Goal: Information Seeking & Learning: Check status

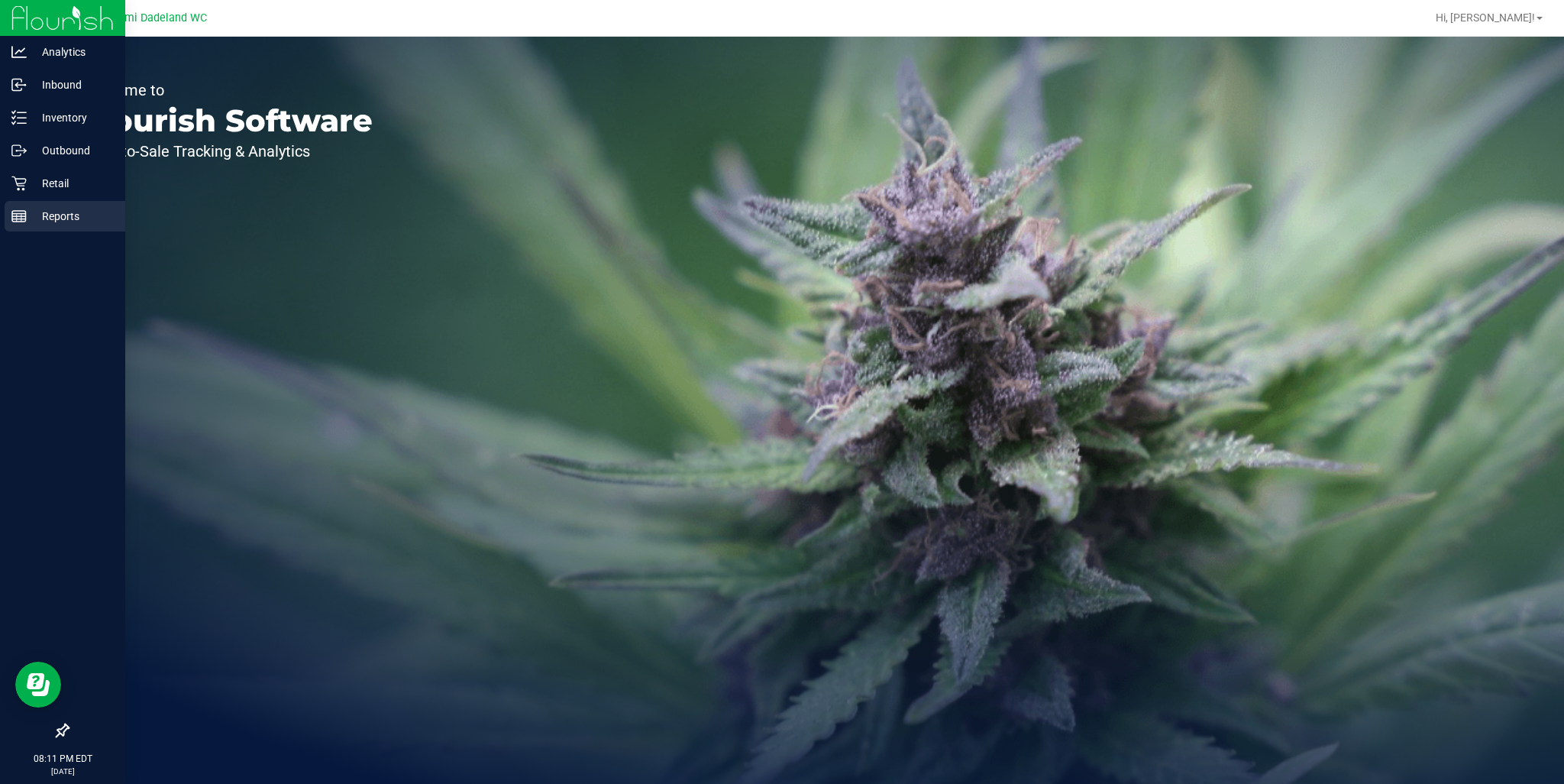
click at [26, 224] on p "Reports" at bounding box center [72, 216] width 91 height 18
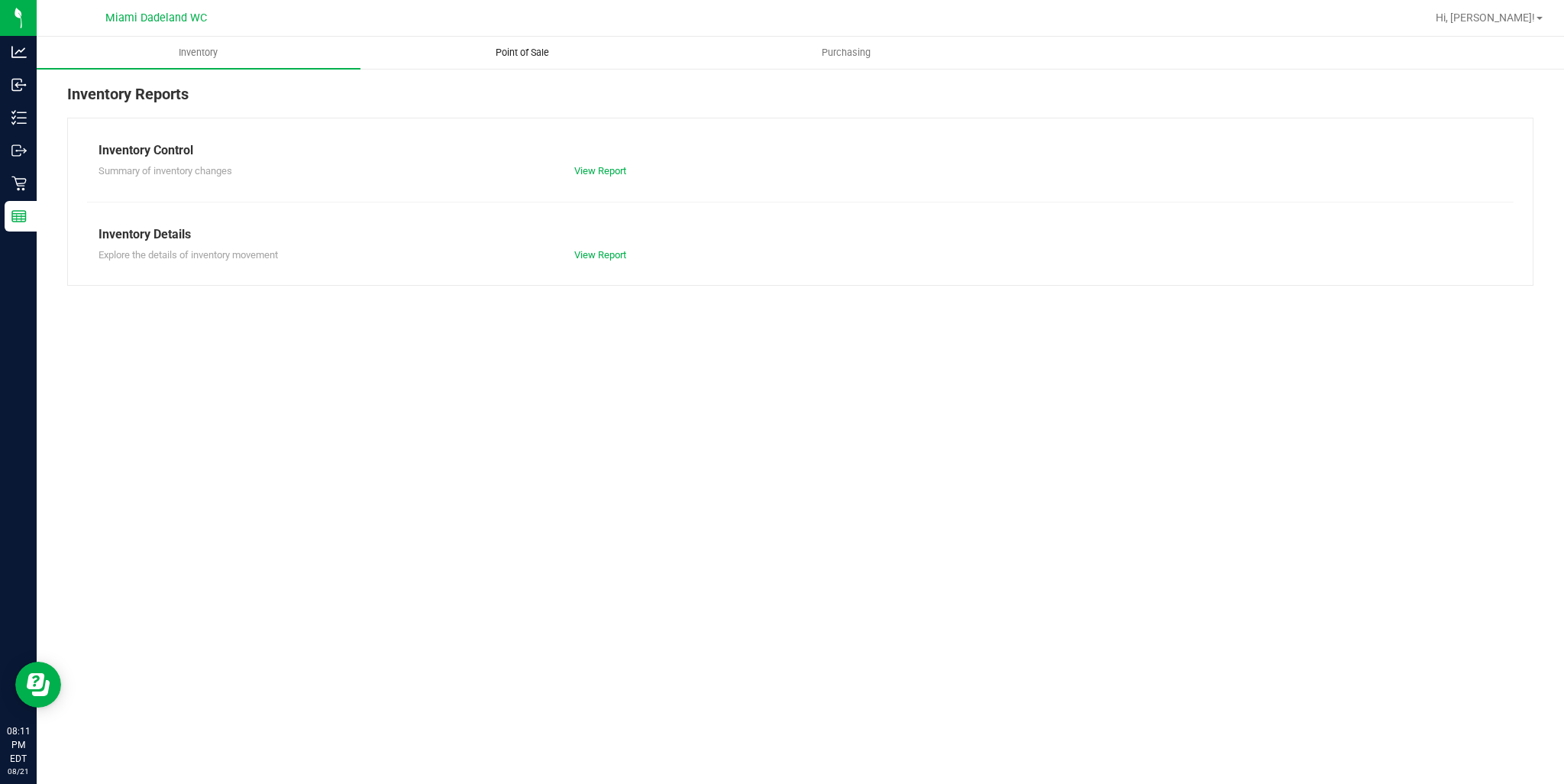
click at [519, 51] on span "Point of Sale" at bounding box center [523, 52] width 95 height 14
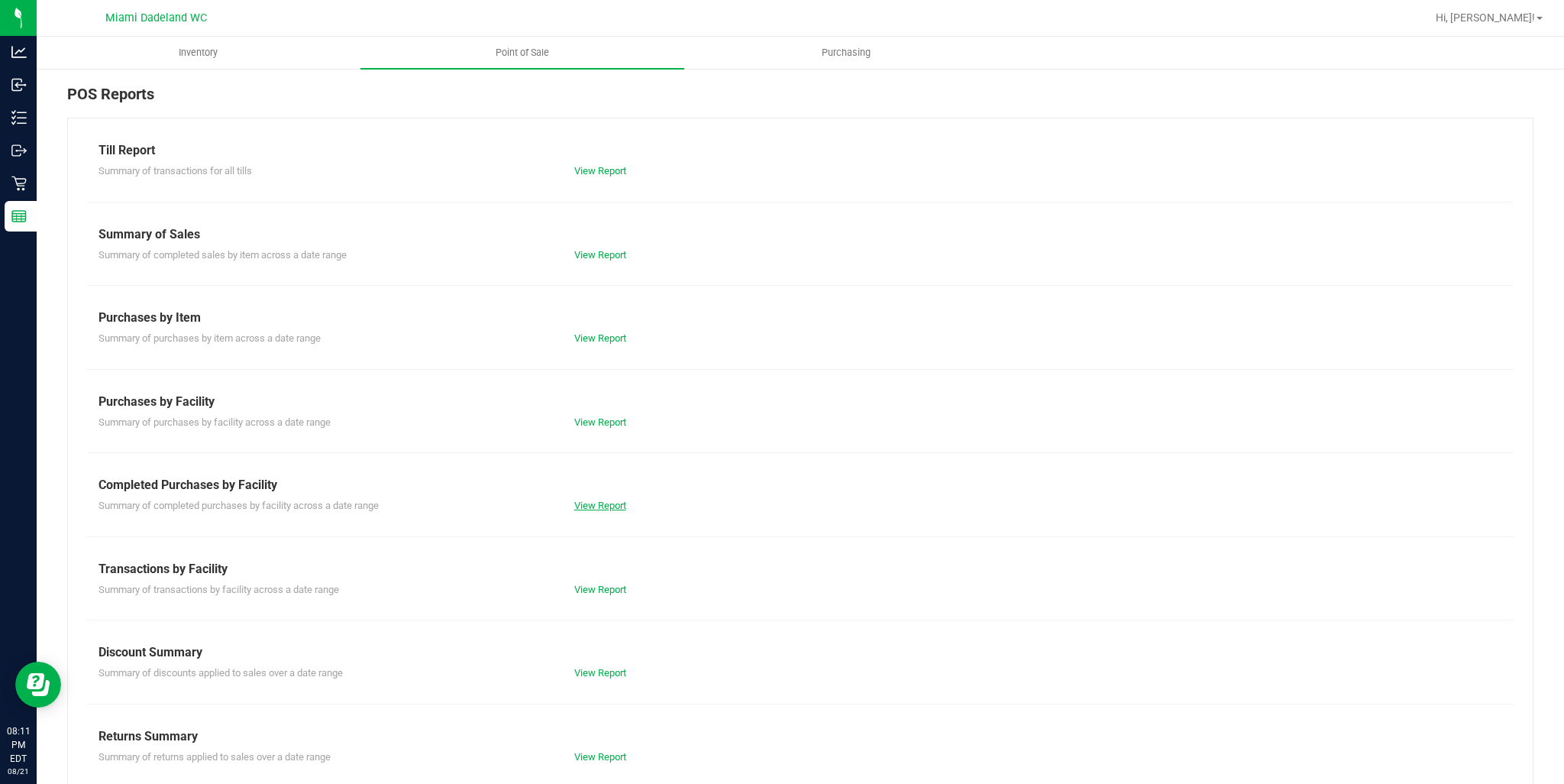
click at [591, 509] on link "View Report" at bounding box center [600, 505] width 52 height 11
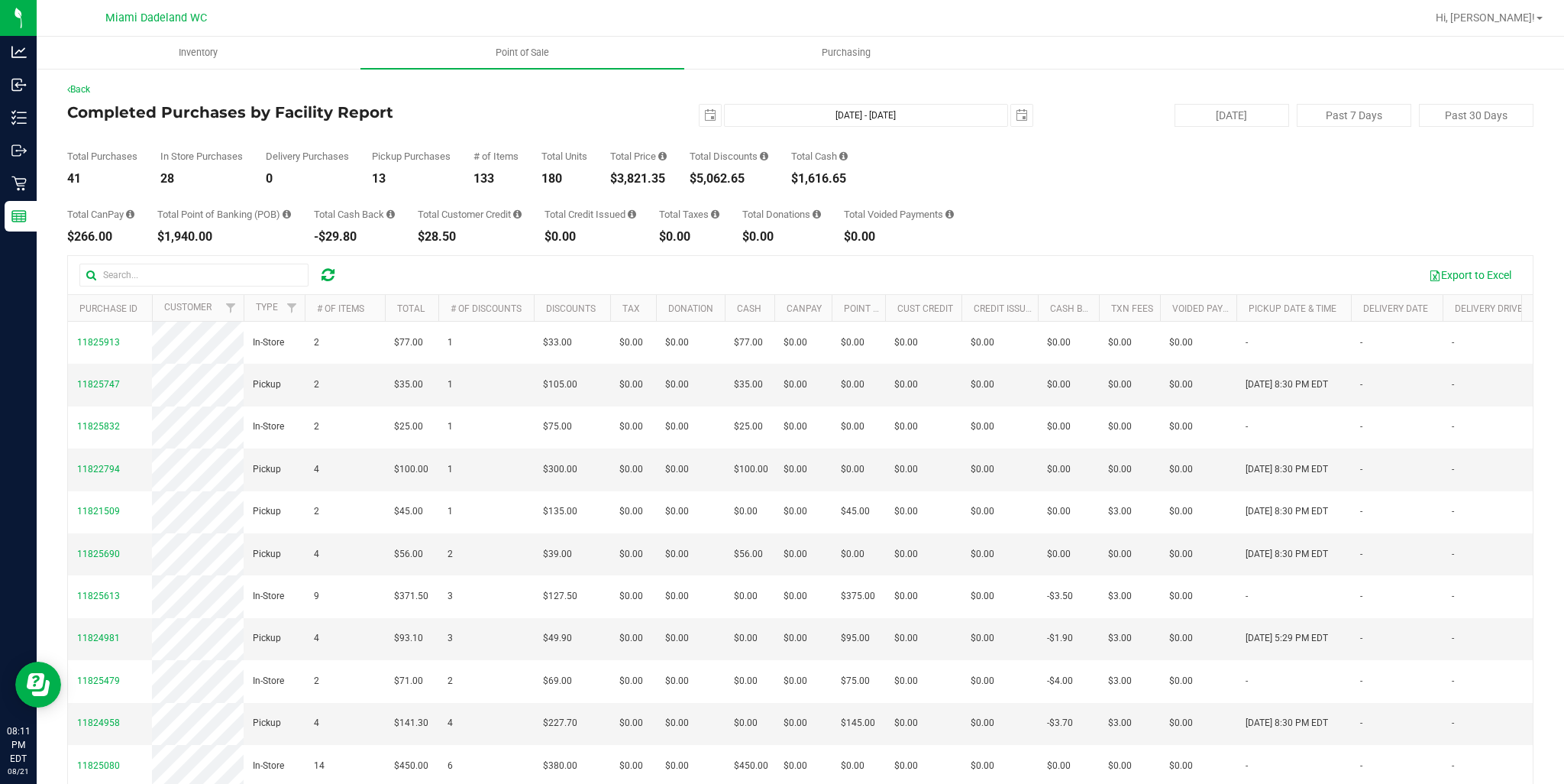
click at [689, 114] on div "[DATE] [DATE] - [DATE] [DATE]" at bounding box center [794, 115] width 500 height 23
click at [705, 116] on span "select" at bounding box center [710, 115] width 12 height 12
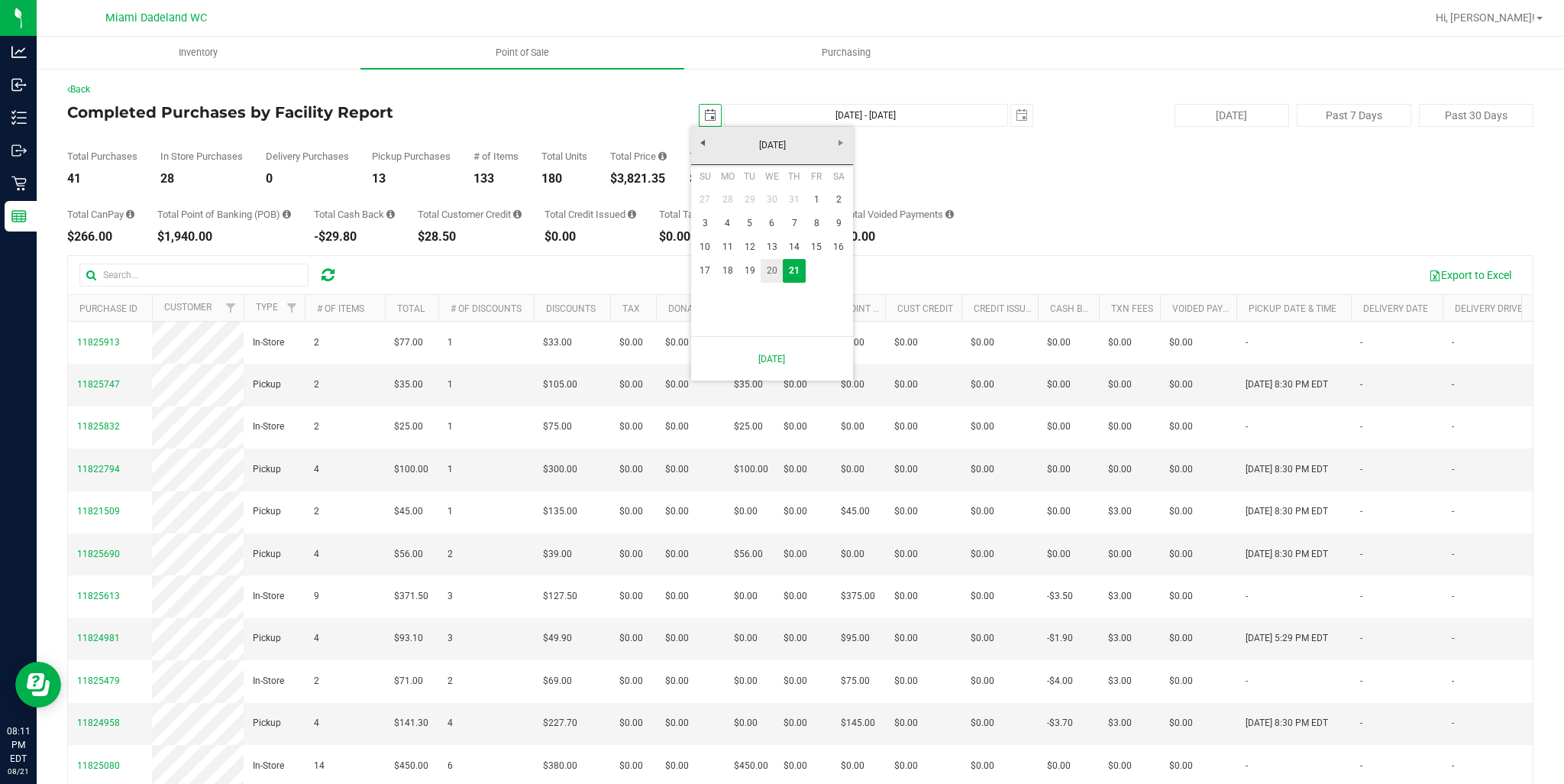
click at [770, 277] on link "20" at bounding box center [772, 271] width 22 height 24
type input "[DATE]"
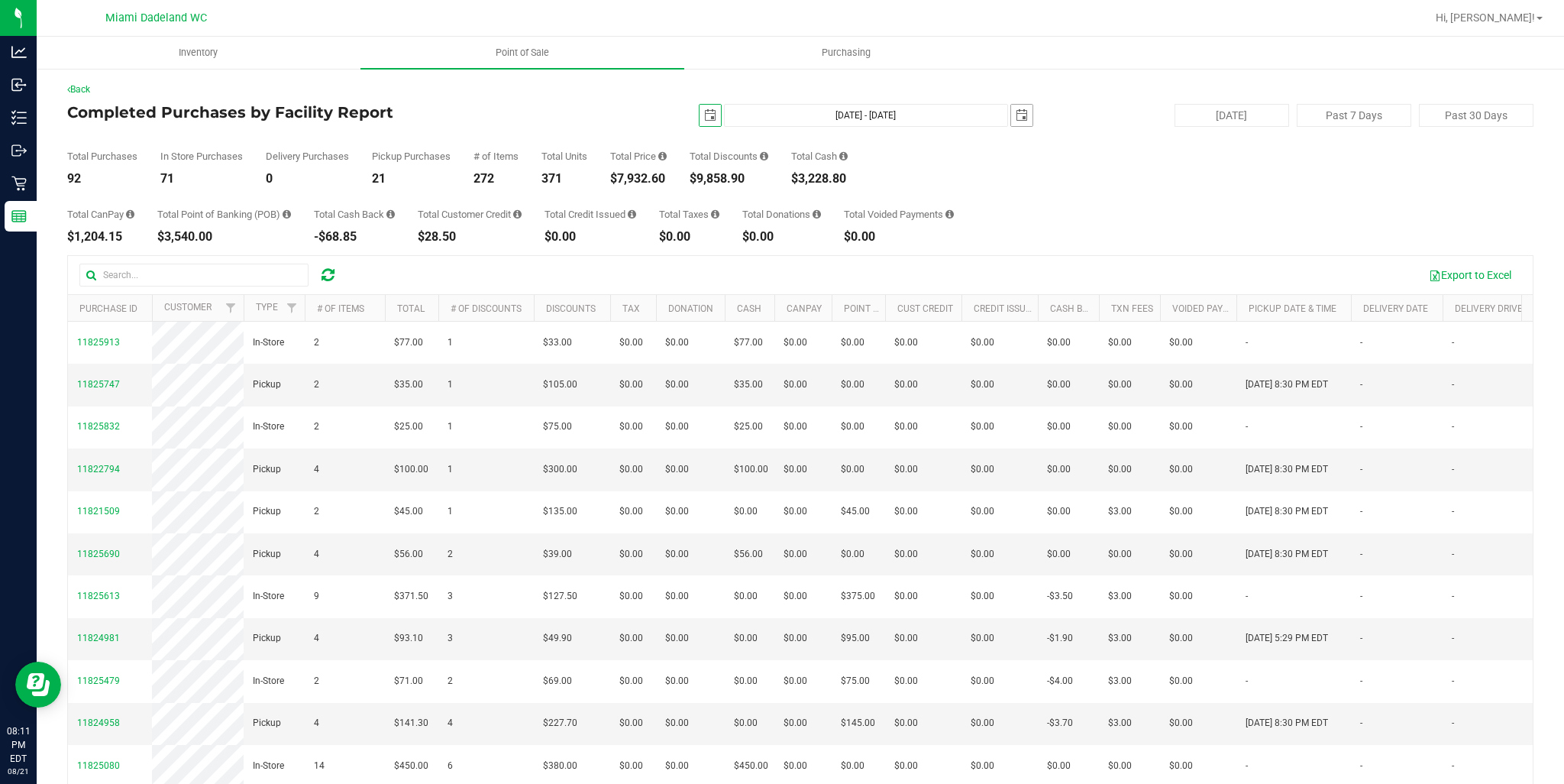
click at [1016, 113] on span "select" at bounding box center [1021, 115] width 12 height 12
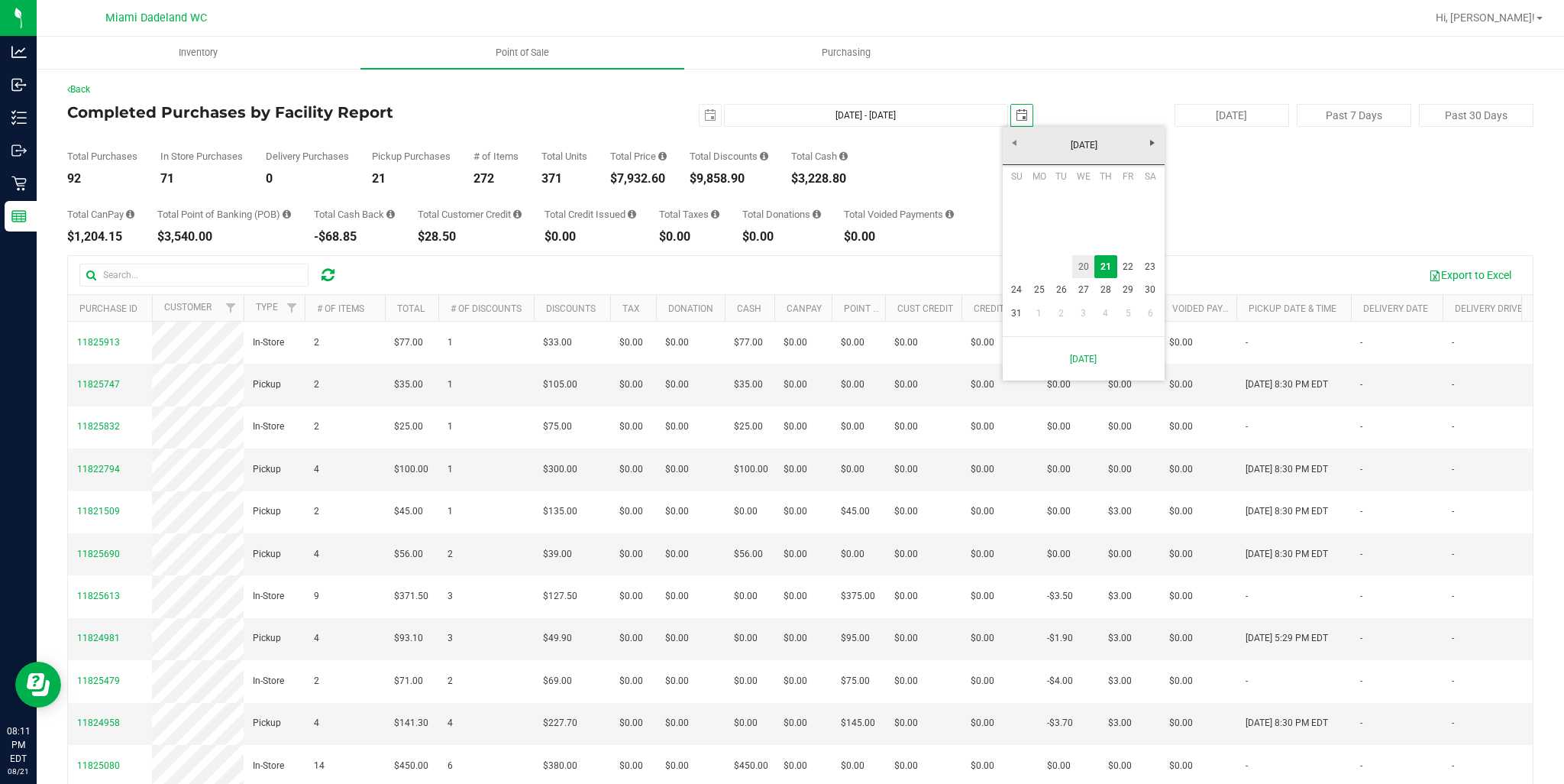
click at [1086, 261] on link "20" at bounding box center [1084, 267] width 22 height 24
type input "[DATE] - [DATE]"
type input "[DATE]"
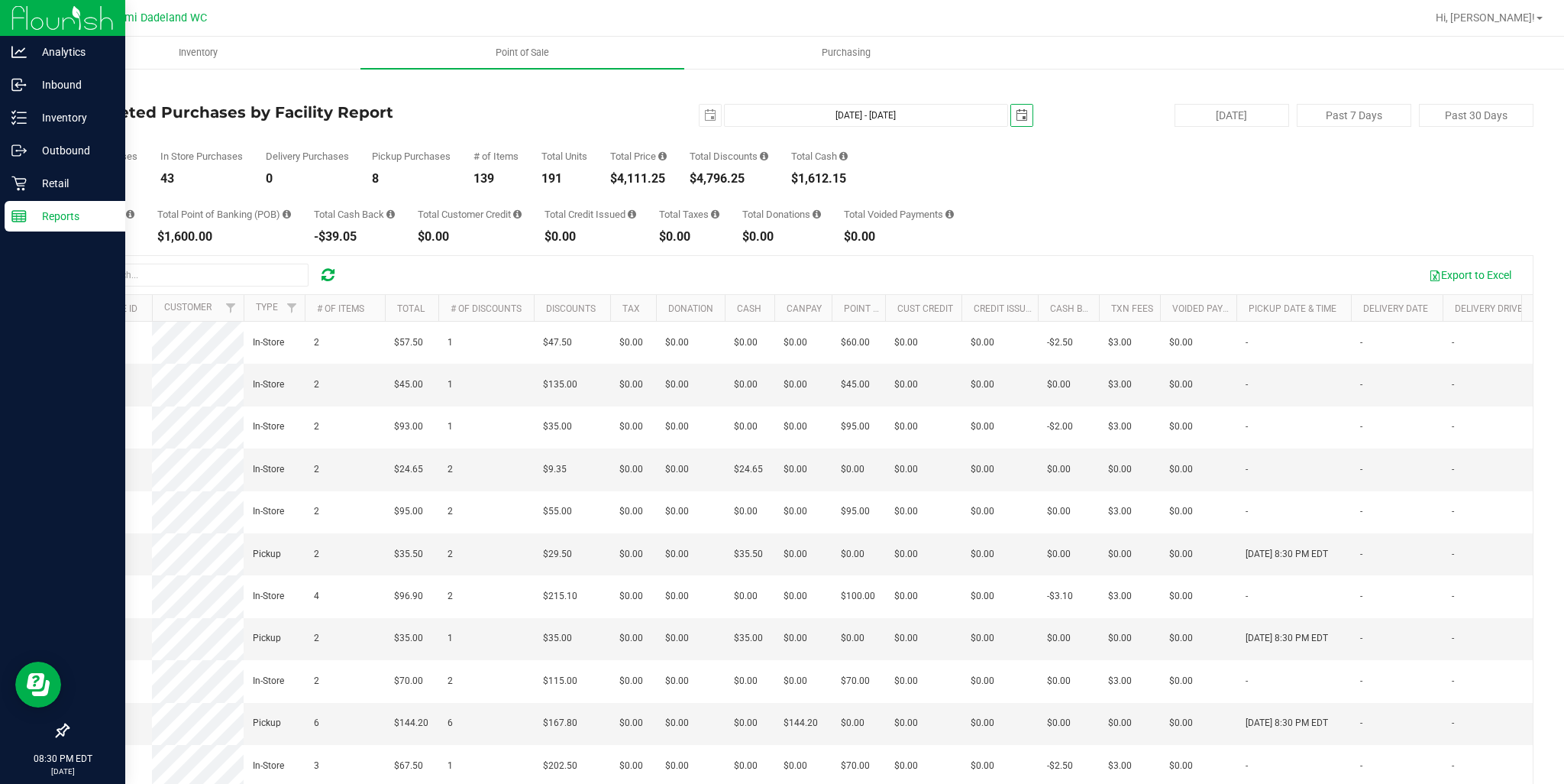
click at [41, 227] on div "Reports" at bounding box center [65, 216] width 121 height 30
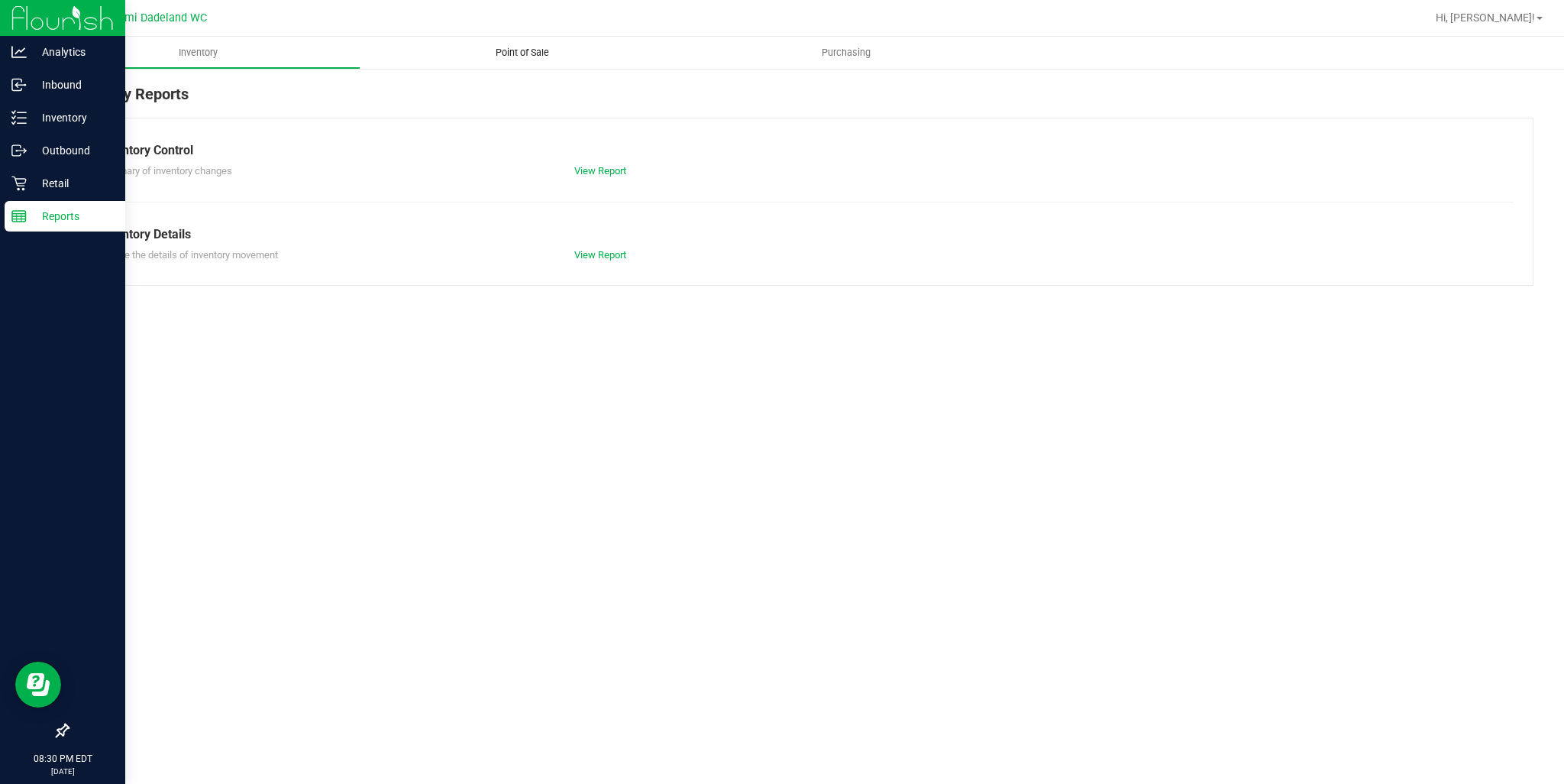
click at [515, 41] on uib-tab-heading "Point of Sale" at bounding box center [523, 53] width 324 height 32
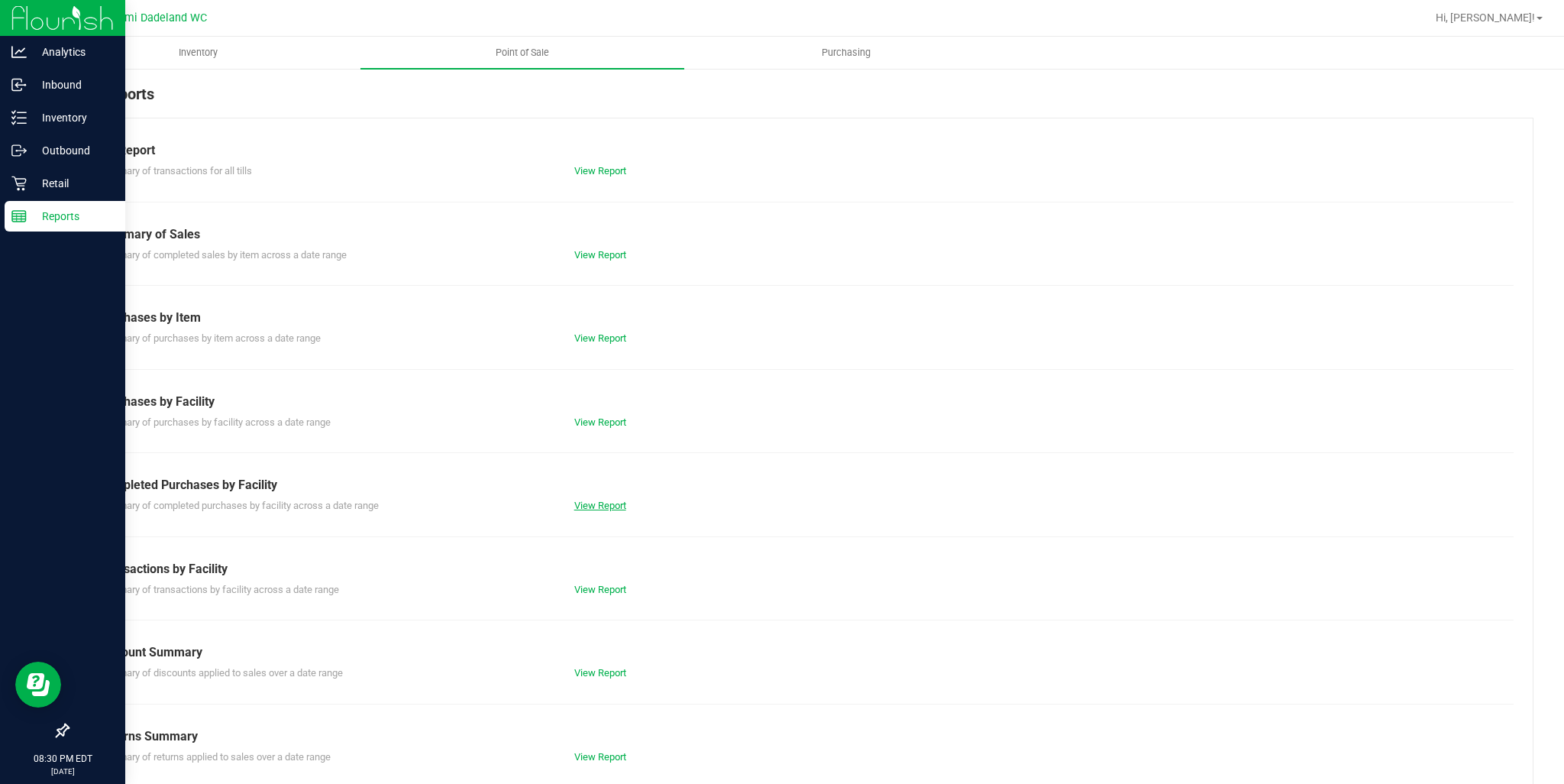
click at [608, 503] on link "View Report" at bounding box center [600, 505] width 52 height 11
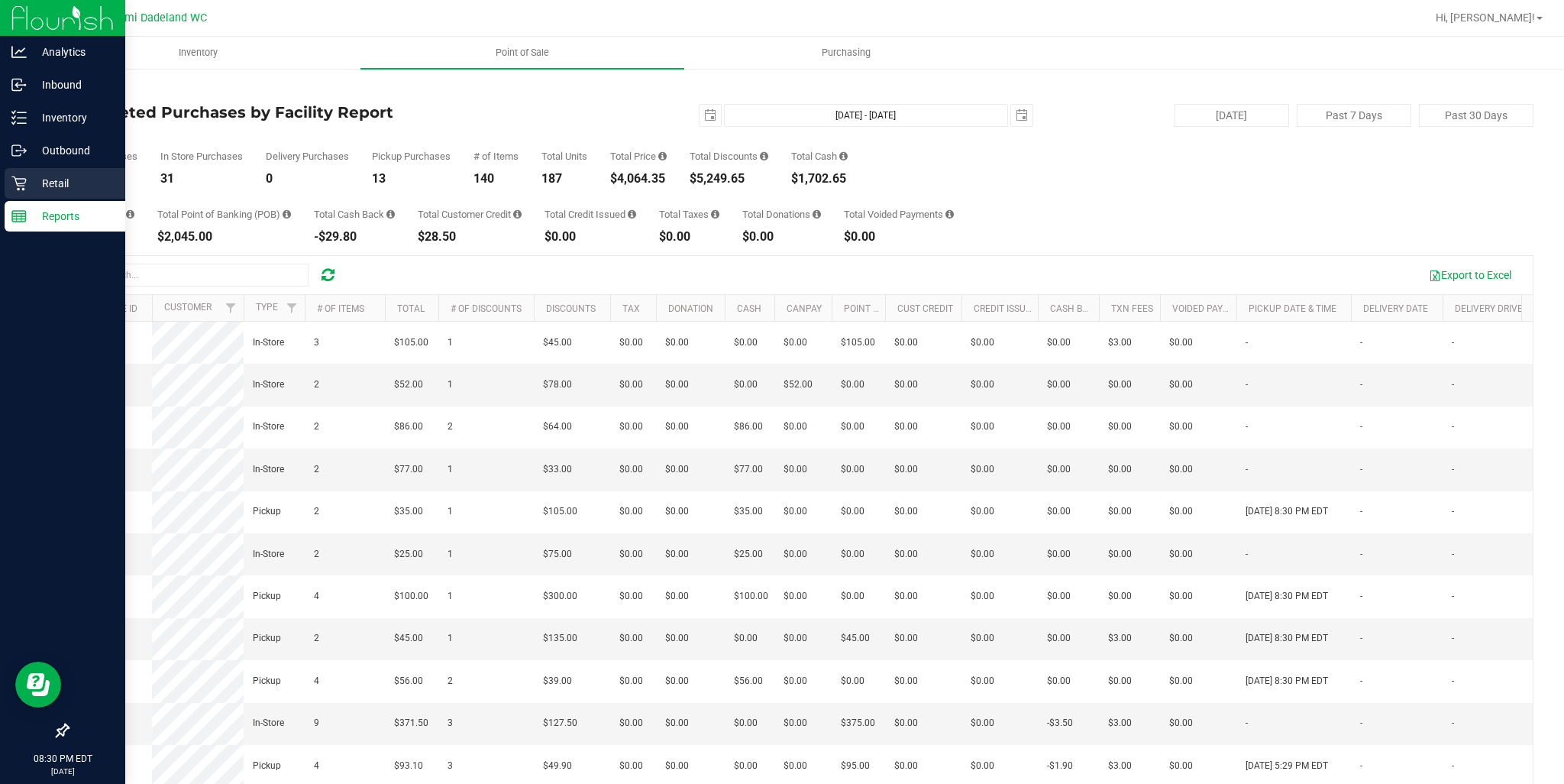
click at [24, 177] on icon at bounding box center [18, 183] width 15 height 15
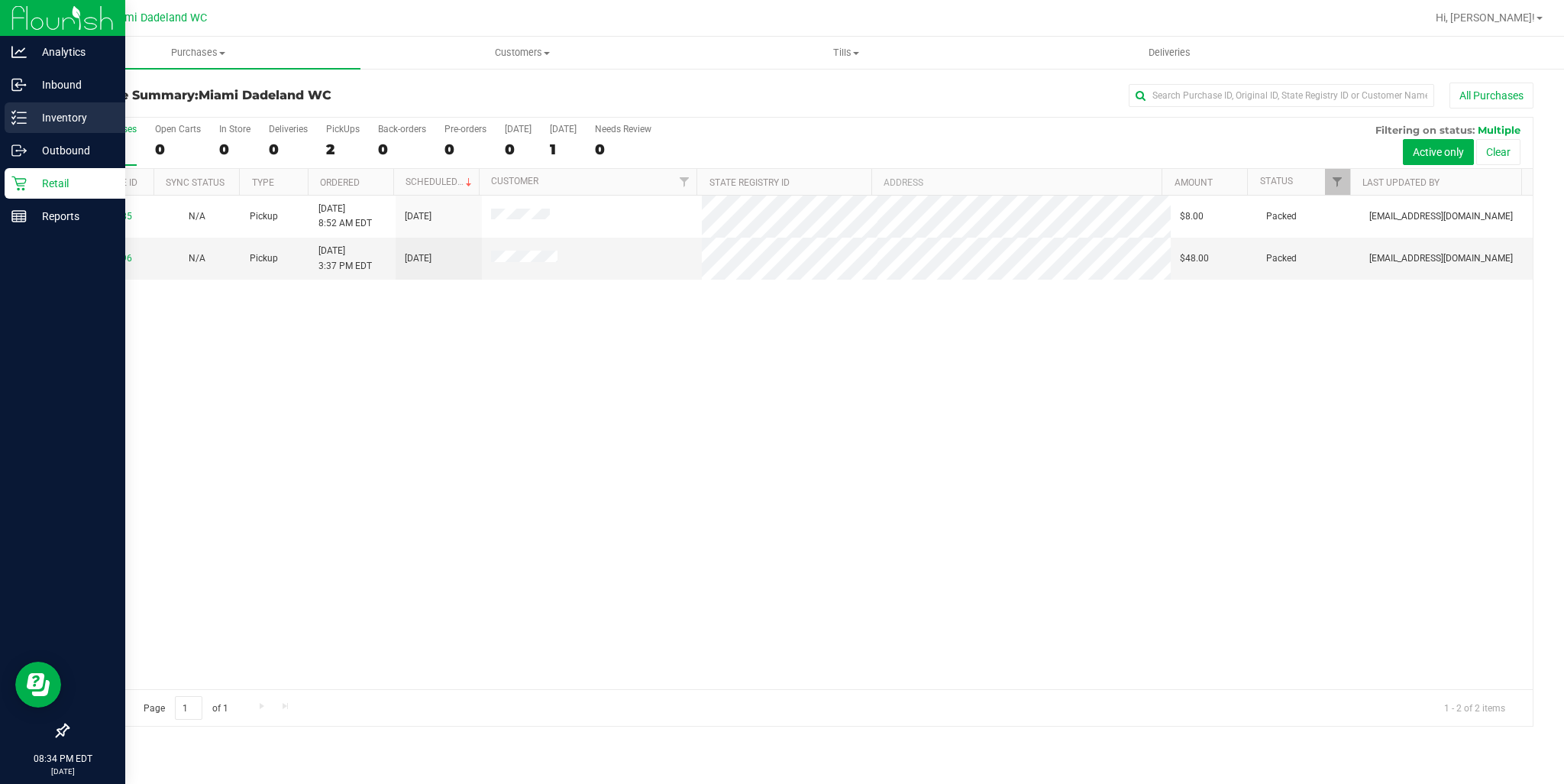
click at [72, 119] on p "Inventory" at bounding box center [72, 117] width 91 height 18
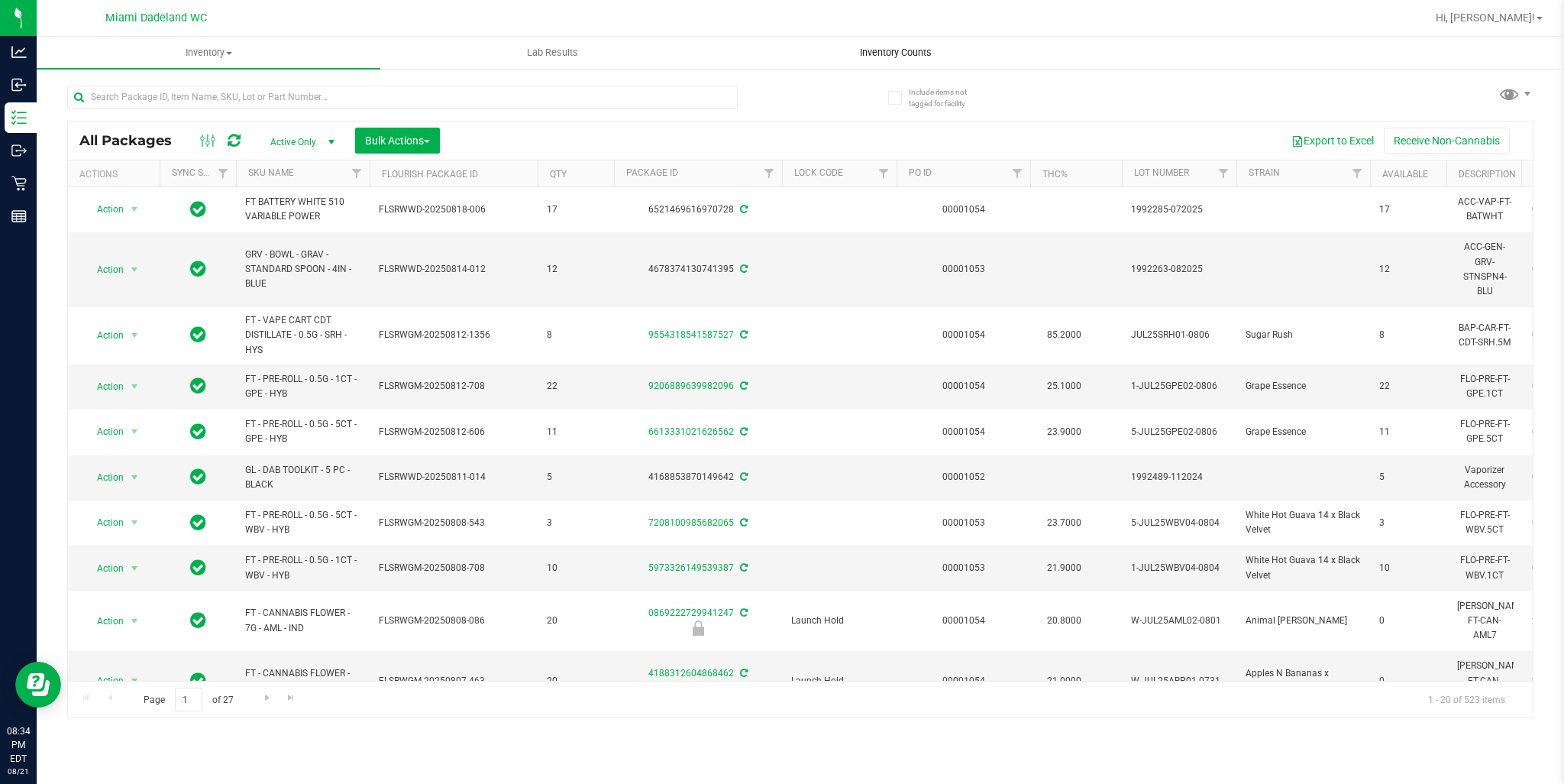
click at [915, 46] on span "Inventory Counts" at bounding box center [895, 52] width 113 height 14
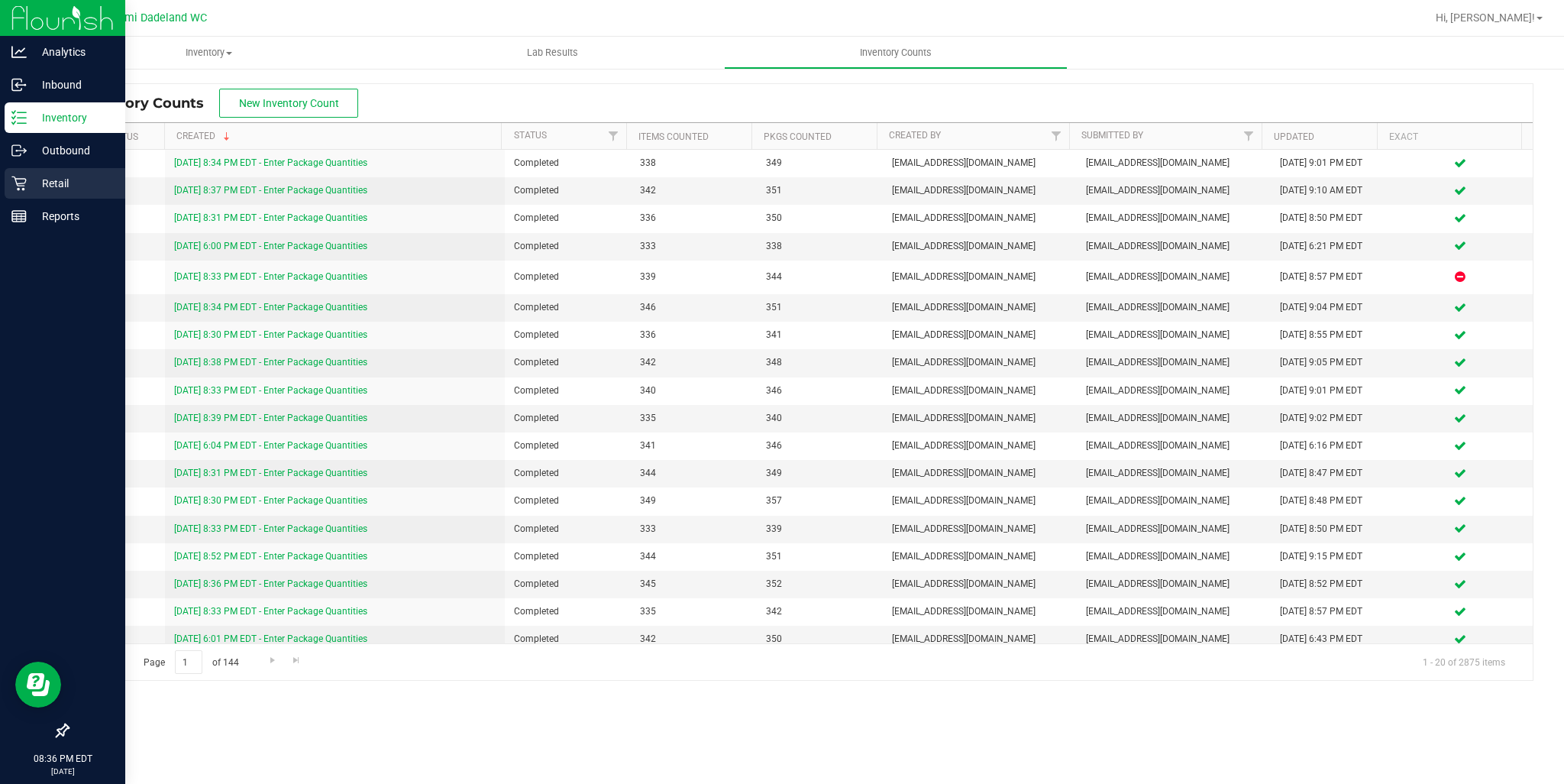
click at [39, 184] on p "Retail" at bounding box center [72, 183] width 91 height 18
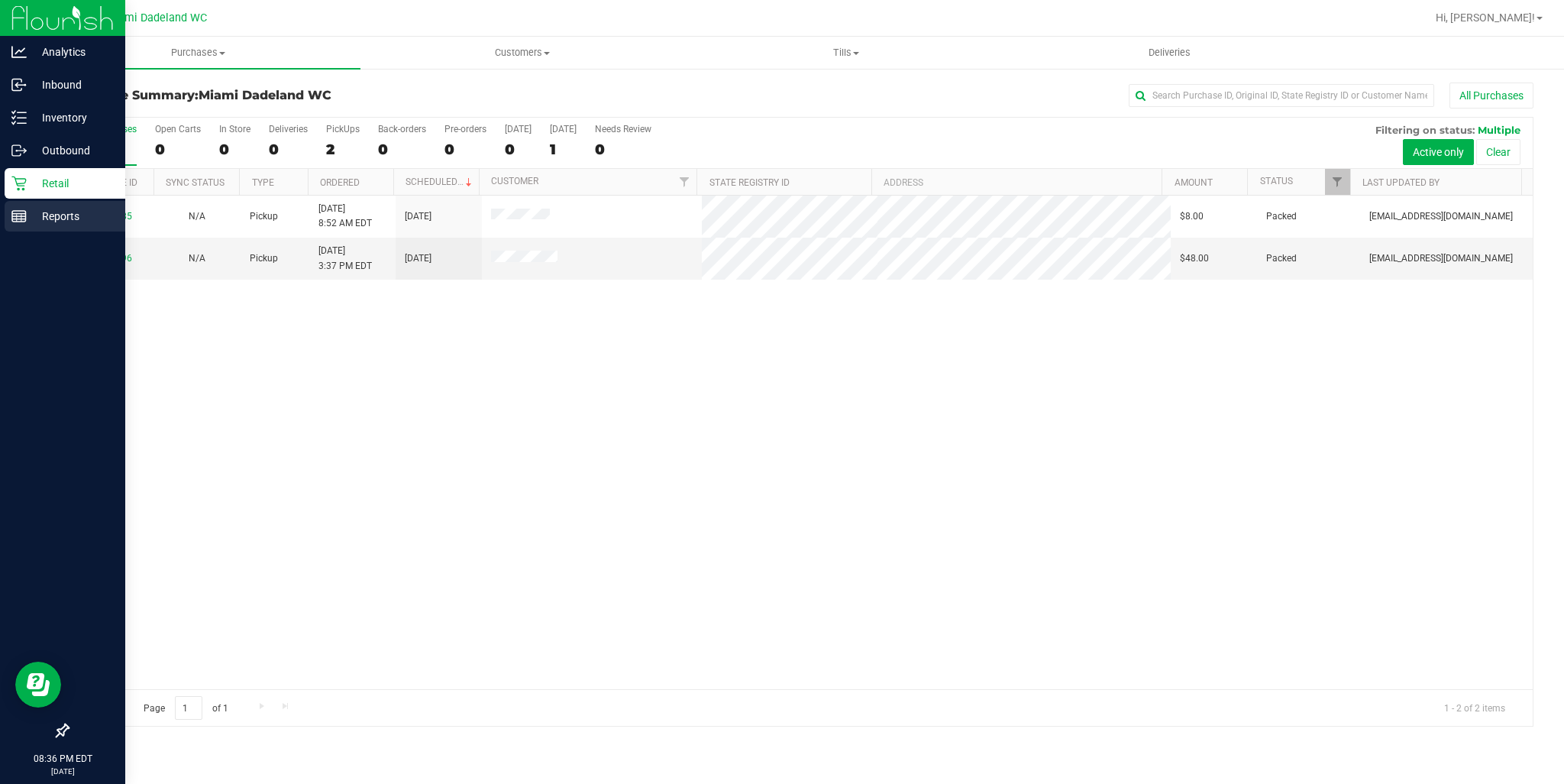
click at [63, 232] on link "Reports" at bounding box center [63, 217] width 125 height 33
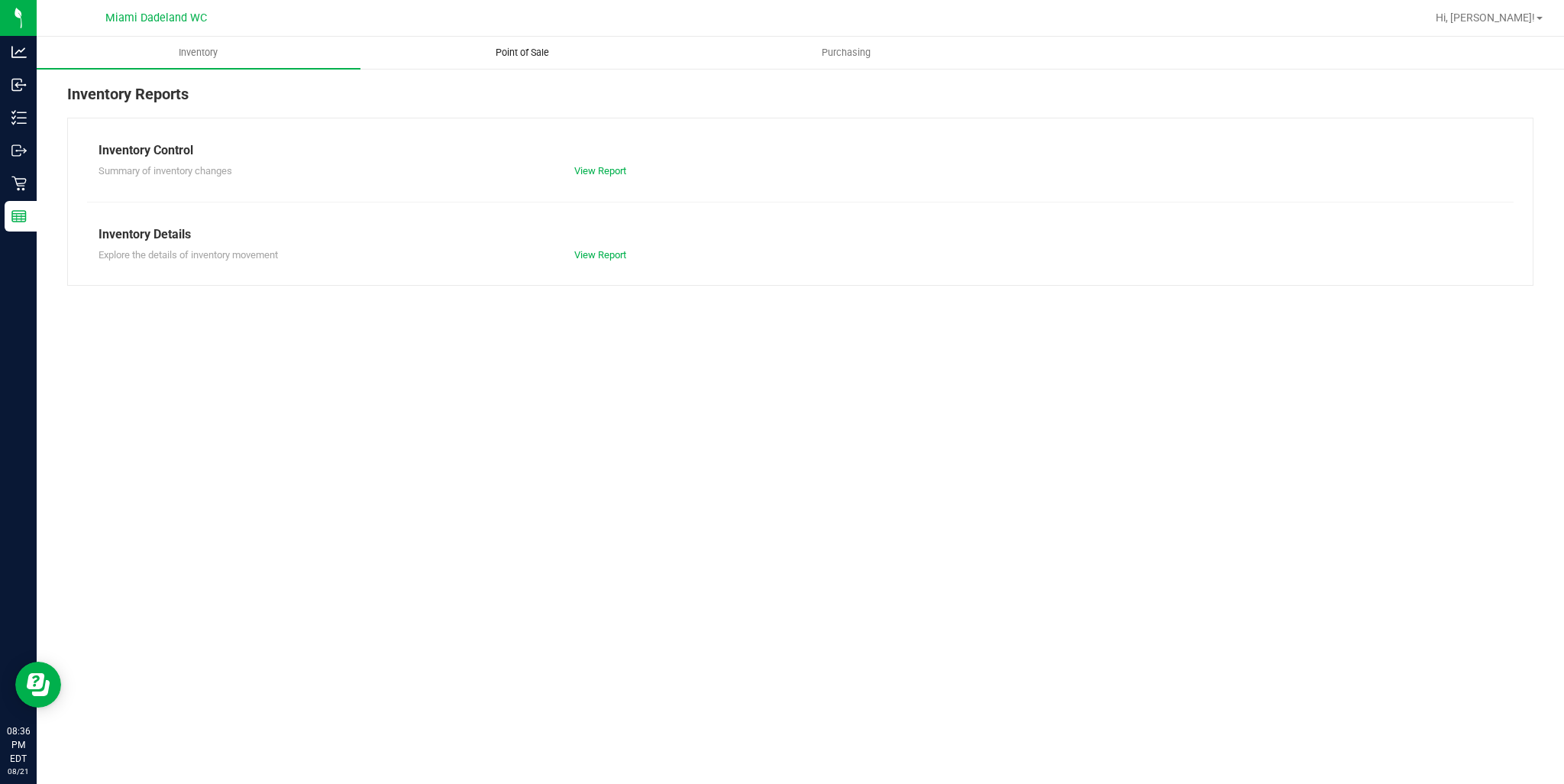
click at [499, 48] on span "Point of Sale" at bounding box center [523, 52] width 95 height 14
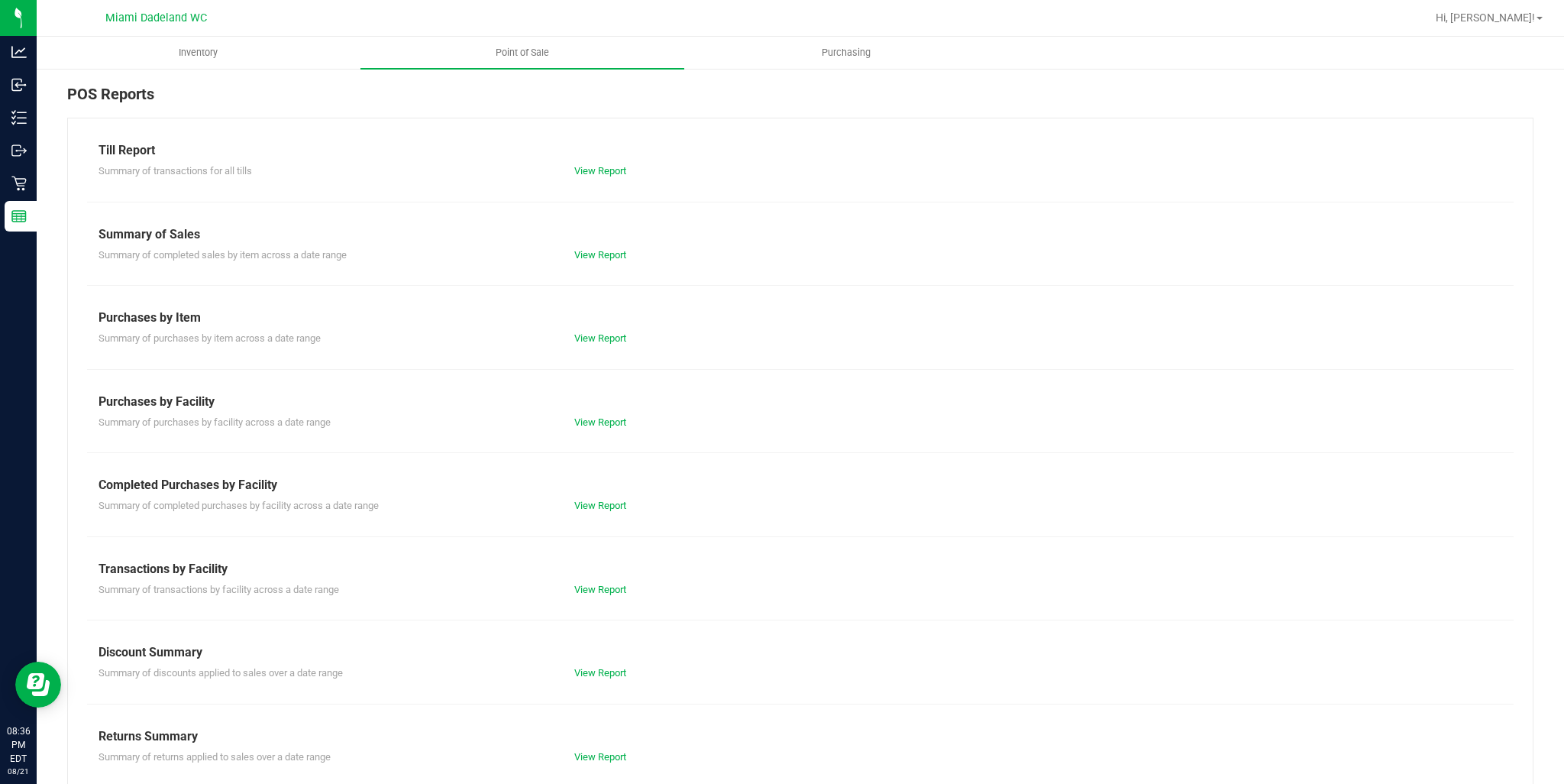
click at [596, 527] on div "Till Report Summary of transactions for all tills View Report Summary of Sales …" at bounding box center [800, 453] width 1466 height 670
click at [603, 494] on div "Summary of completed purchases by facility across a date range View Report" at bounding box center [801, 503] width 1427 height 19
click at [603, 505] on link "View Report" at bounding box center [600, 505] width 52 height 11
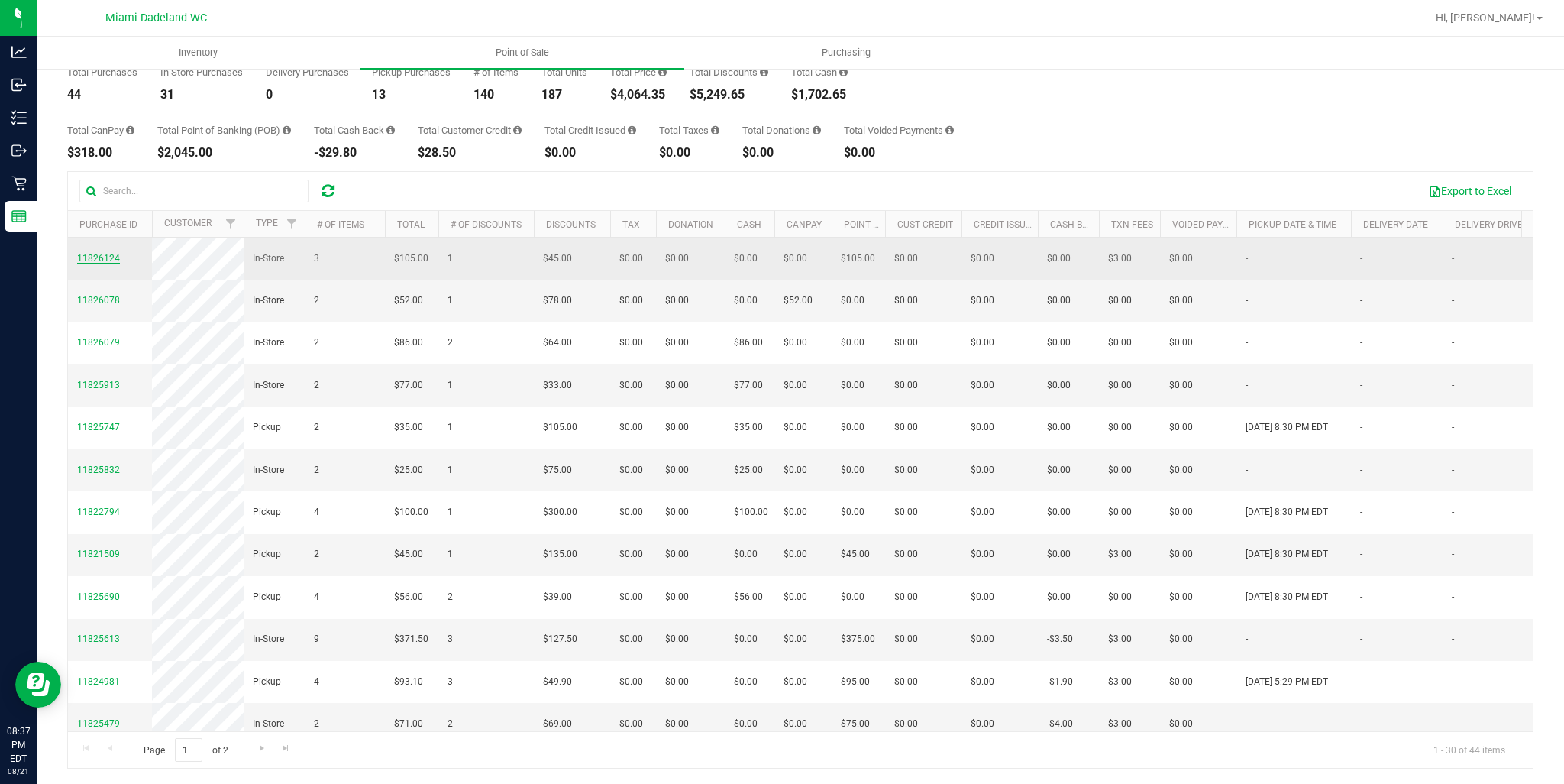
click at [97, 264] on span "11826124" at bounding box center [98, 257] width 42 height 10
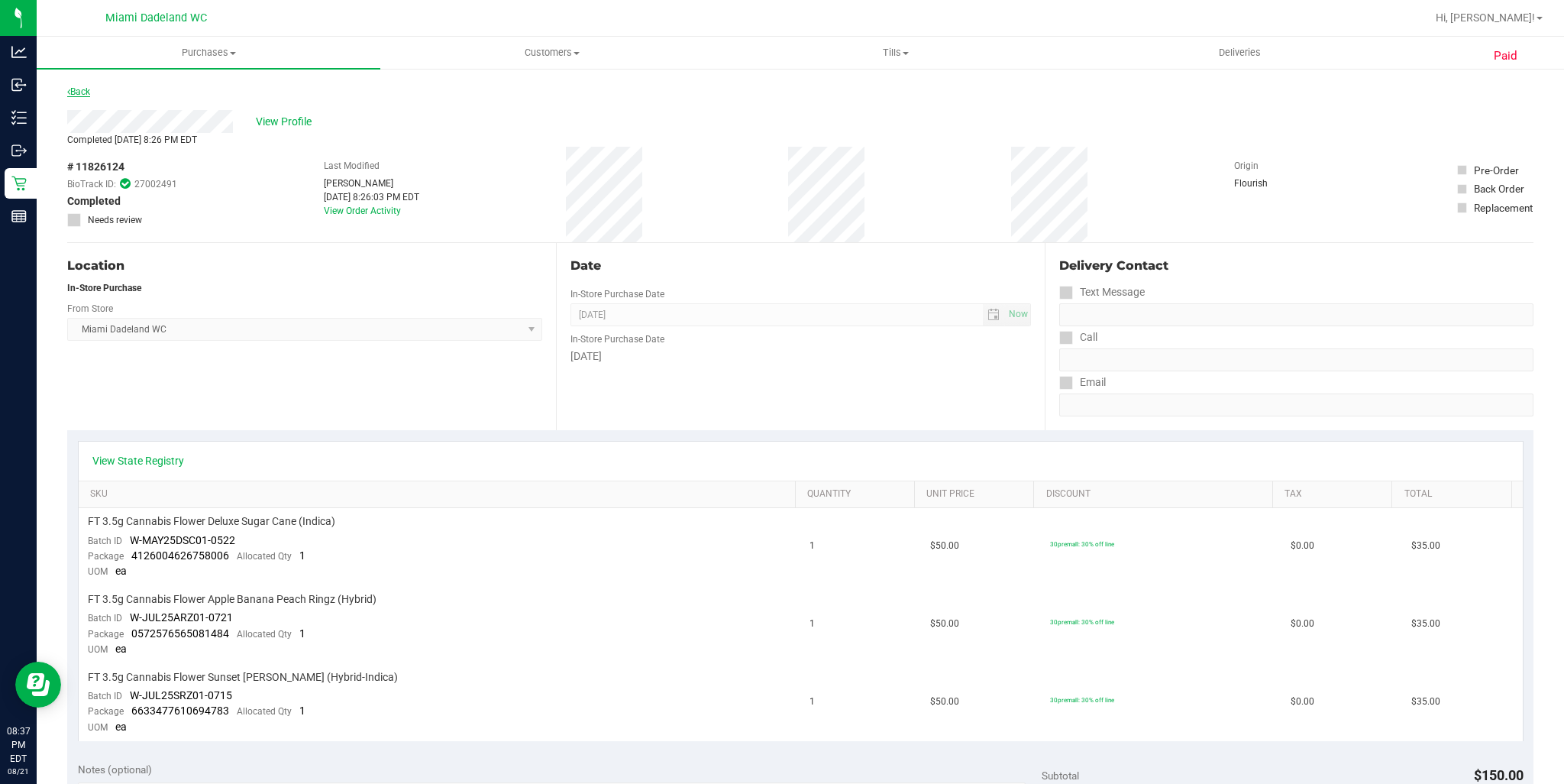
click at [87, 89] on link "Back" at bounding box center [79, 91] width 23 height 10
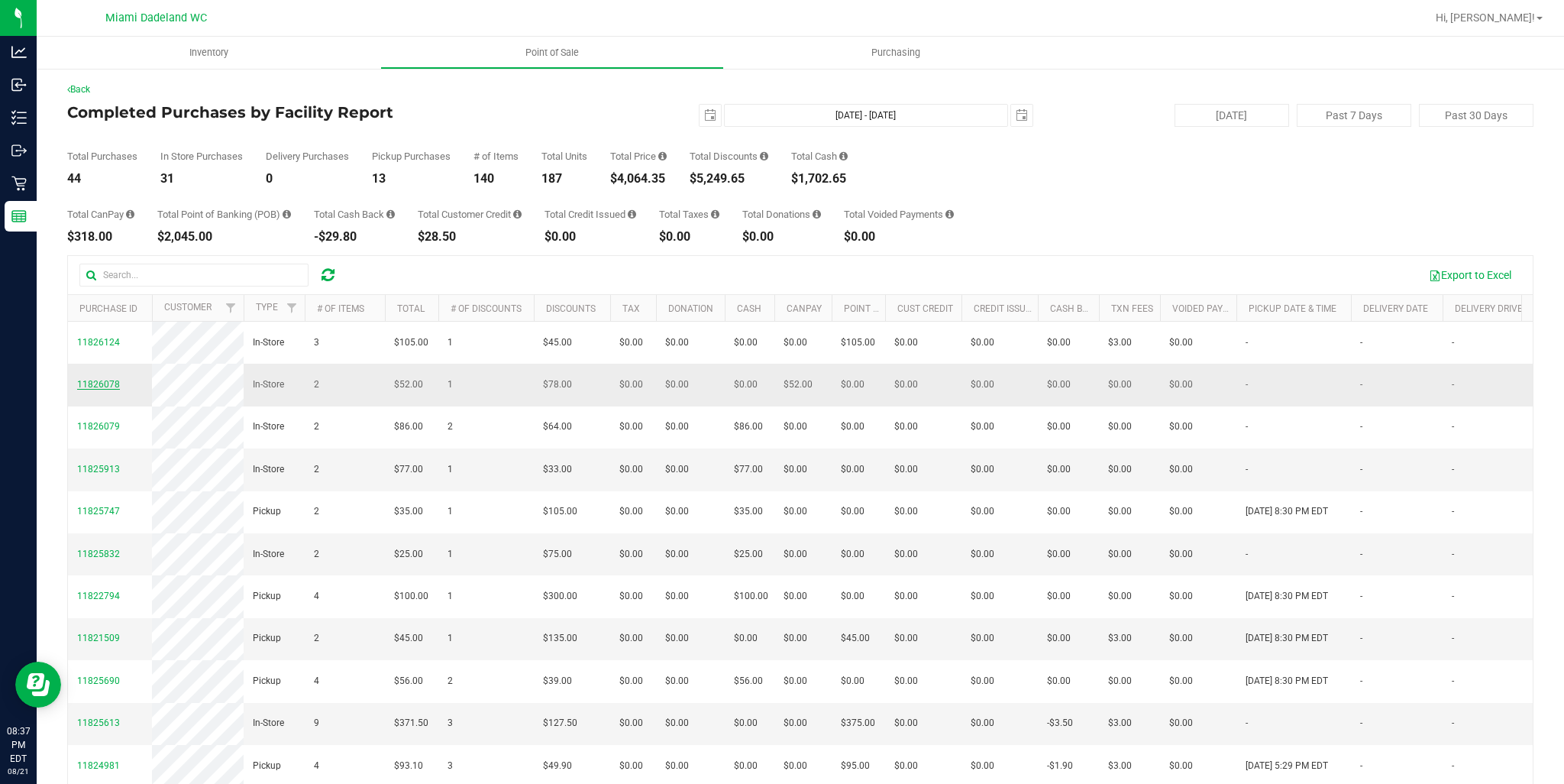
click at [91, 390] on span "11826078" at bounding box center [98, 384] width 42 height 10
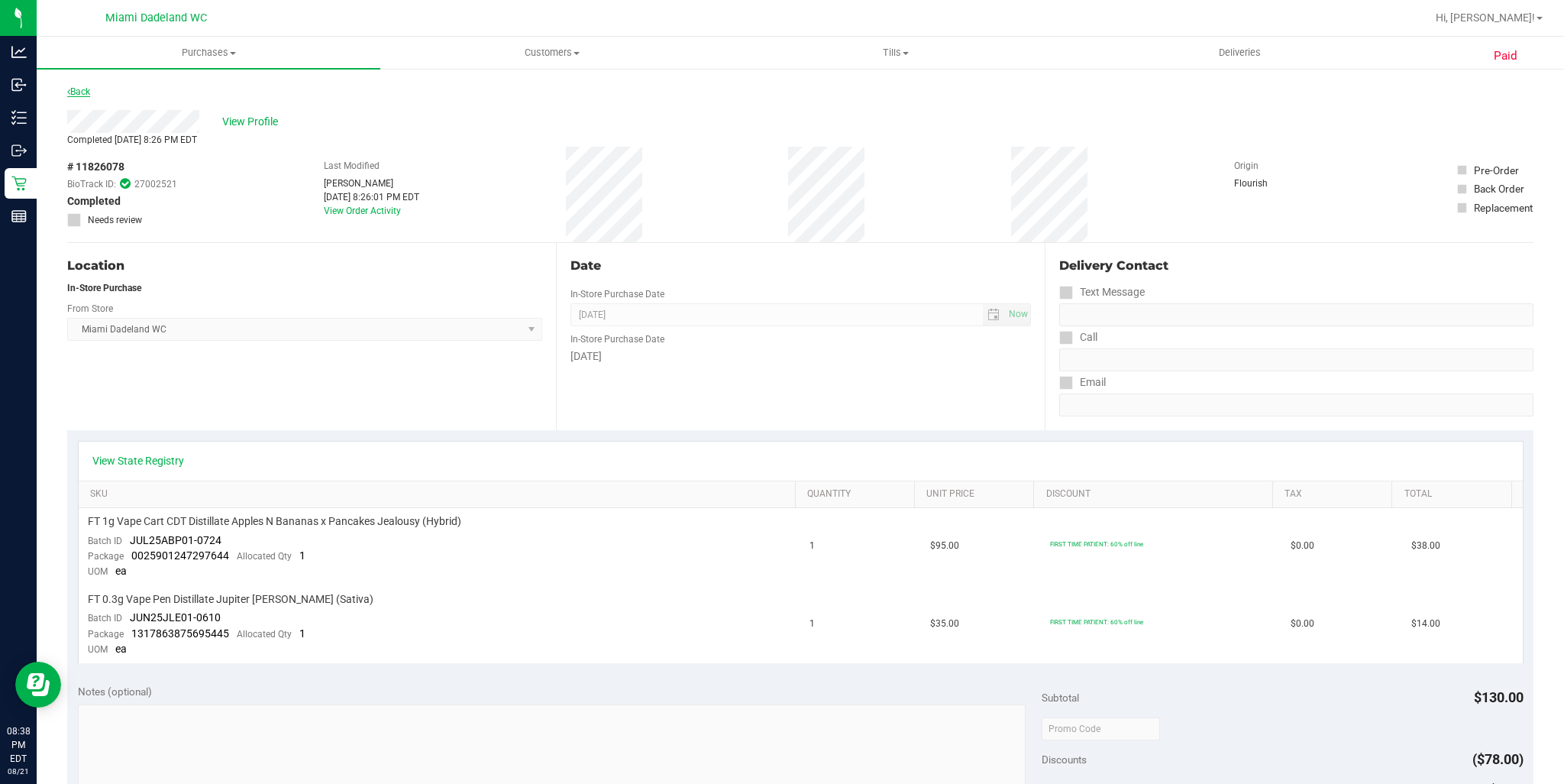
click at [81, 94] on link "Back" at bounding box center [79, 91] width 23 height 10
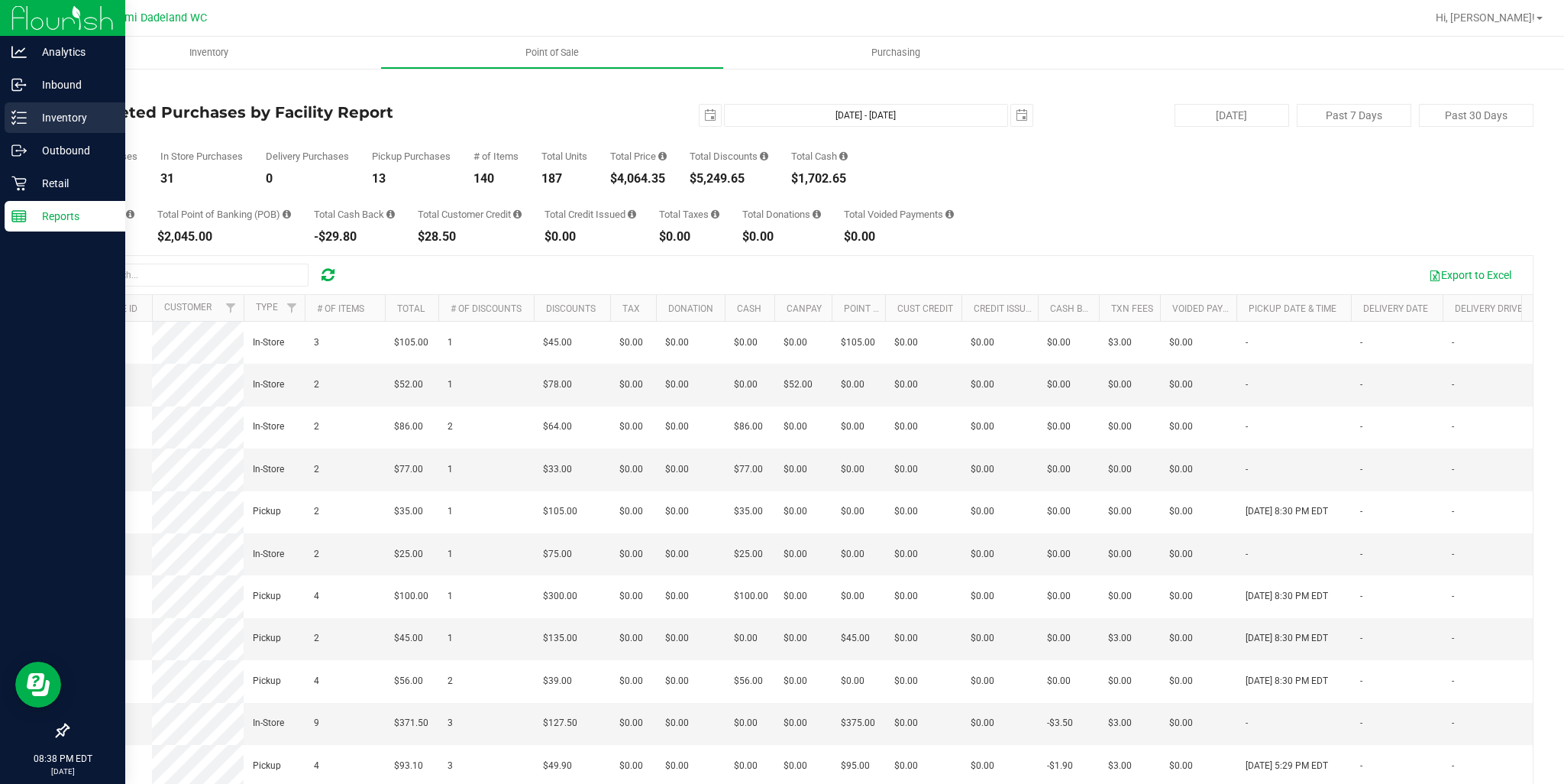
click at [41, 120] on p "Inventory" at bounding box center [72, 117] width 91 height 18
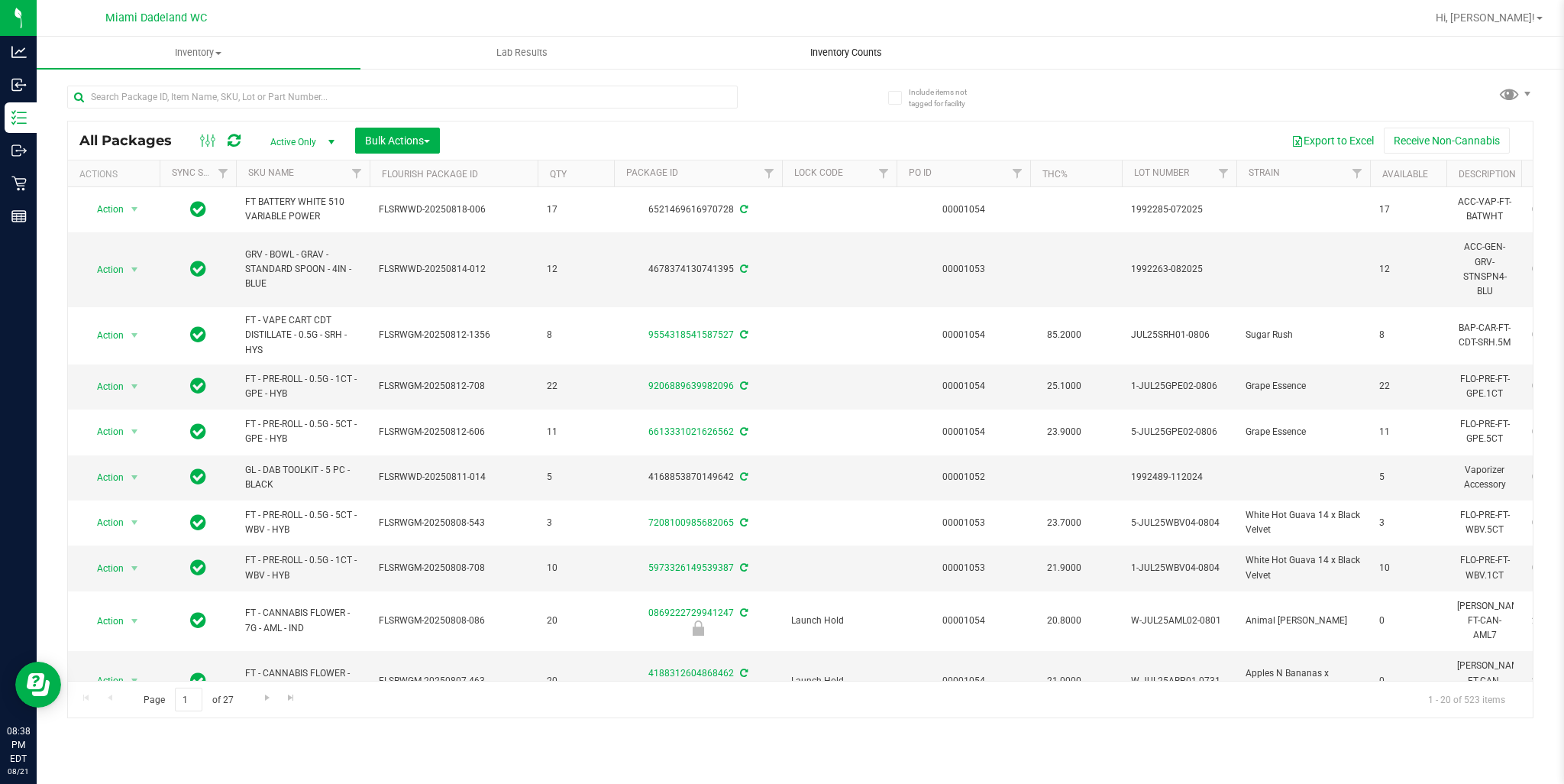
click at [858, 49] on span "Inventory Counts" at bounding box center [846, 52] width 113 height 14
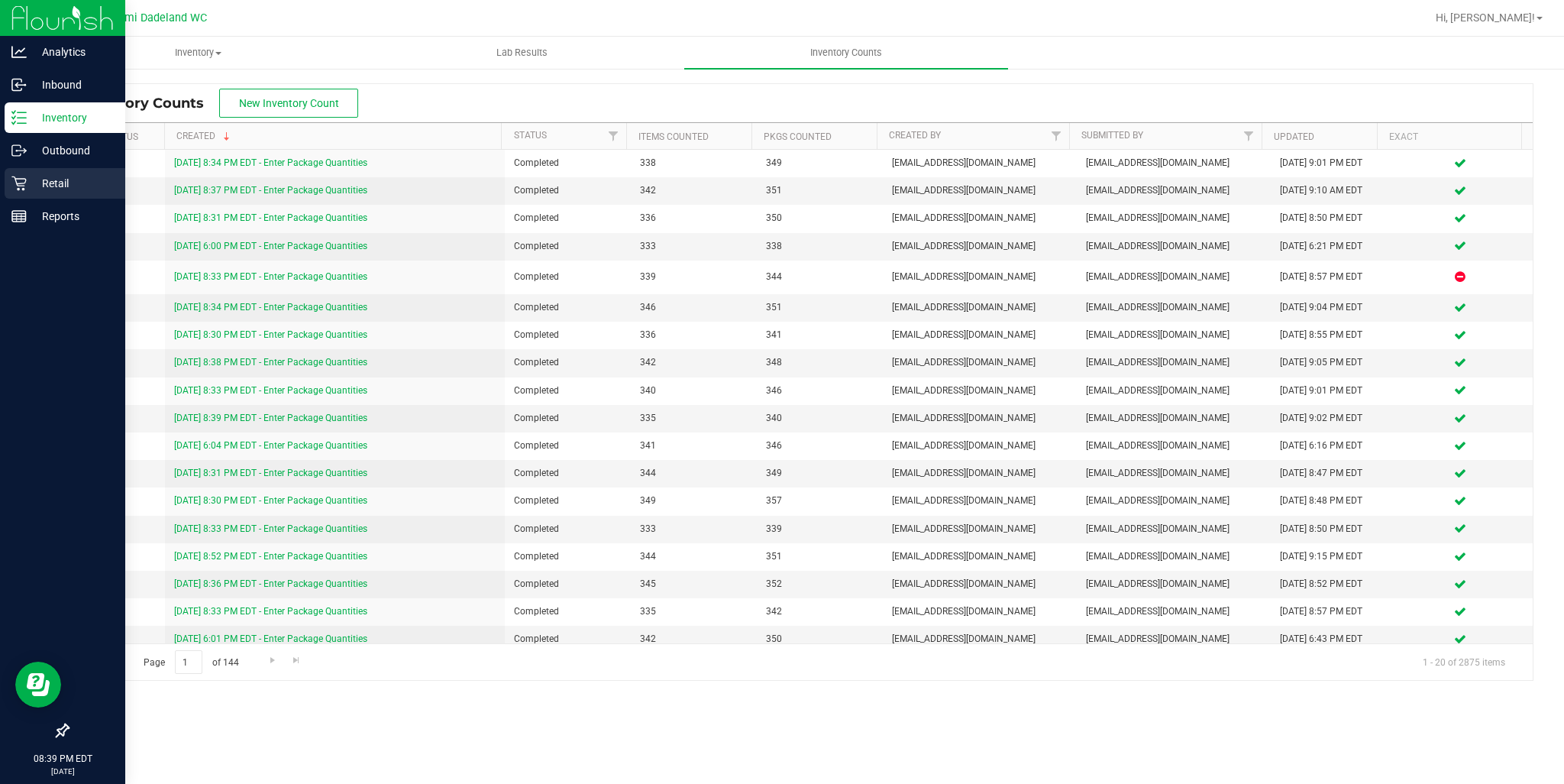
click at [29, 185] on p "Retail" at bounding box center [72, 183] width 91 height 18
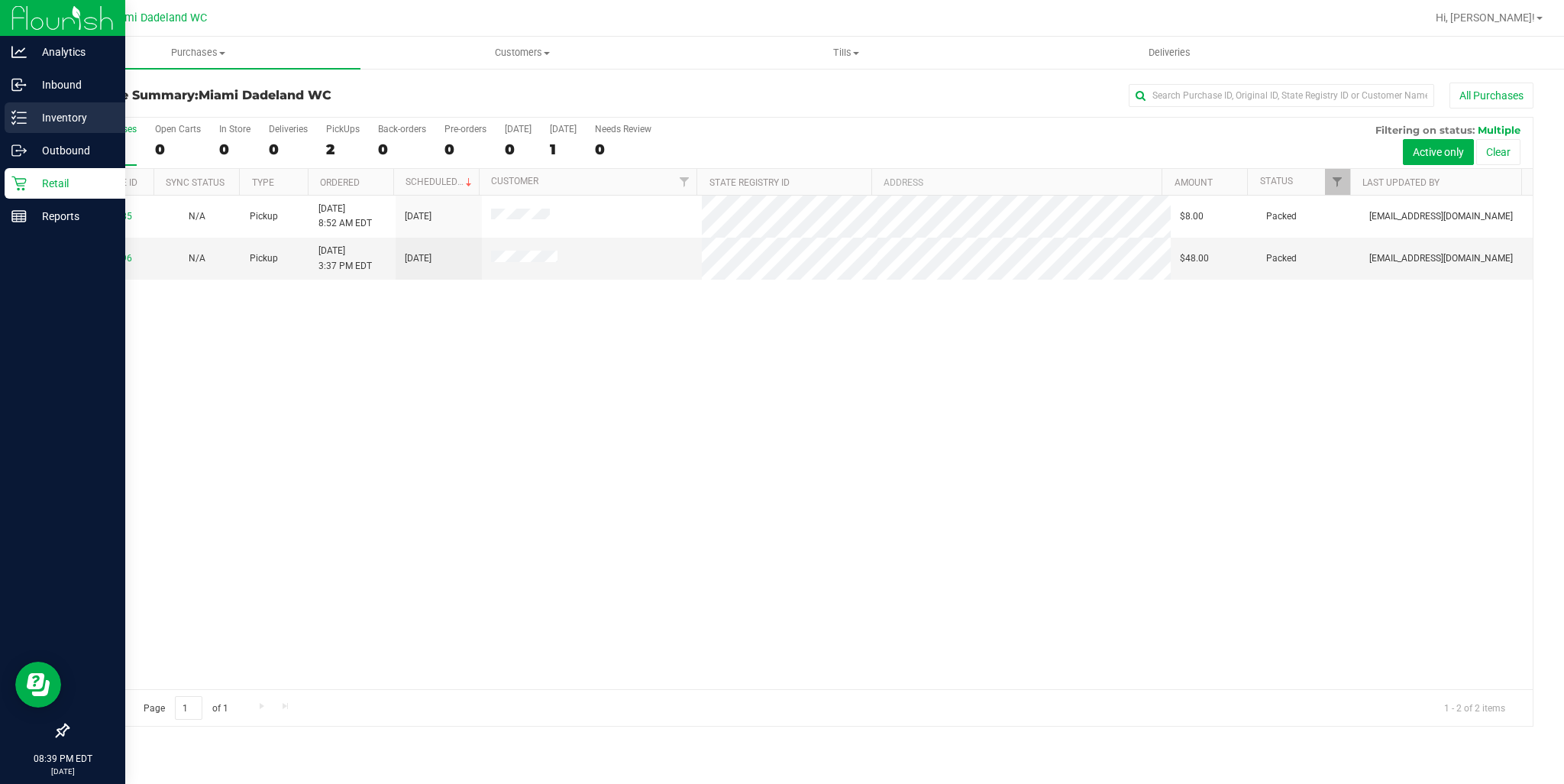
click at [51, 118] on p "Inventory" at bounding box center [72, 117] width 91 height 18
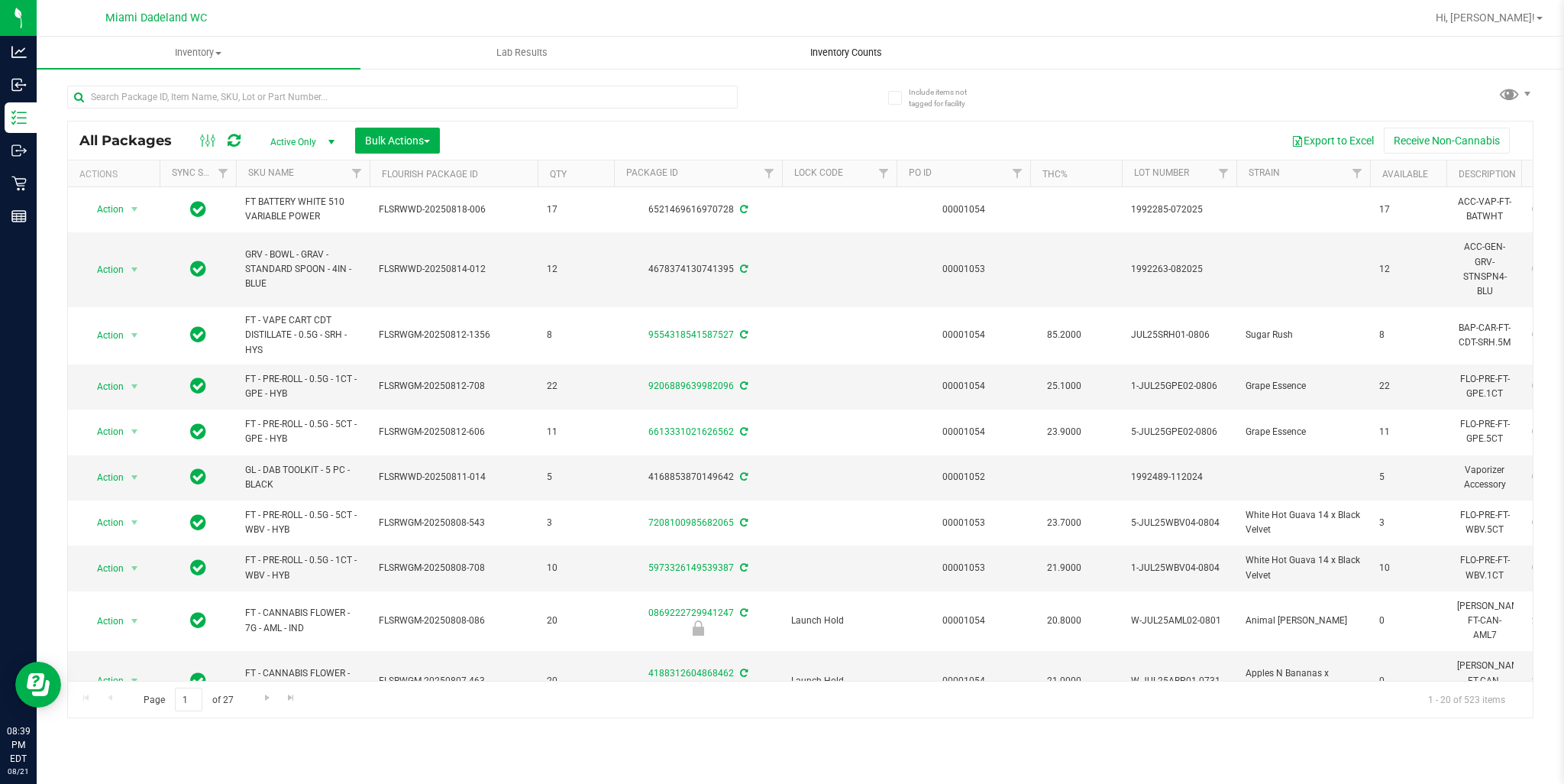
click at [840, 50] on span "Inventory Counts" at bounding box center [846, 52] width 113 height 14
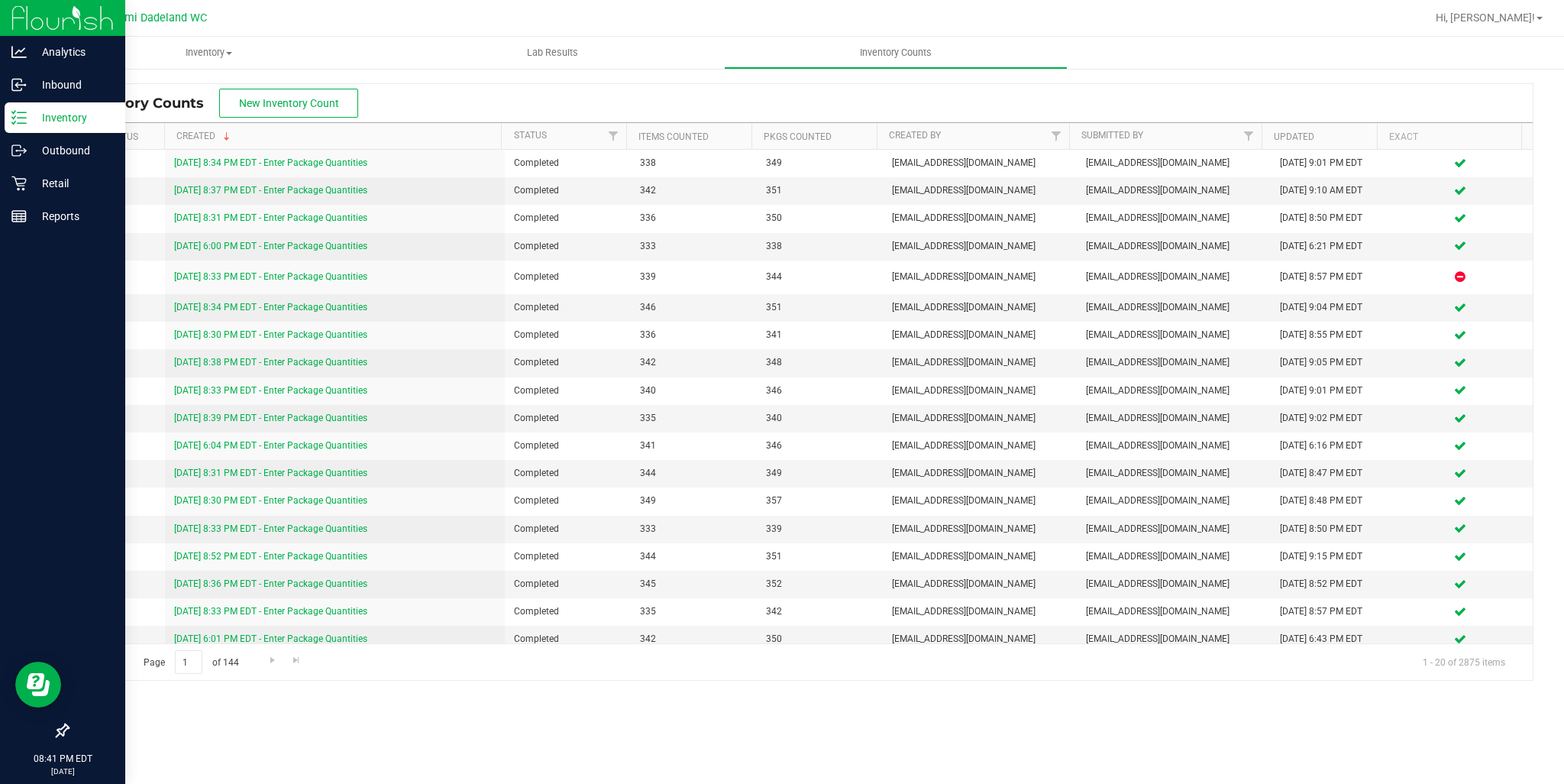
click at [33, 127] on div "Inventory" at bounding box center [65, 118] width 121 height 30
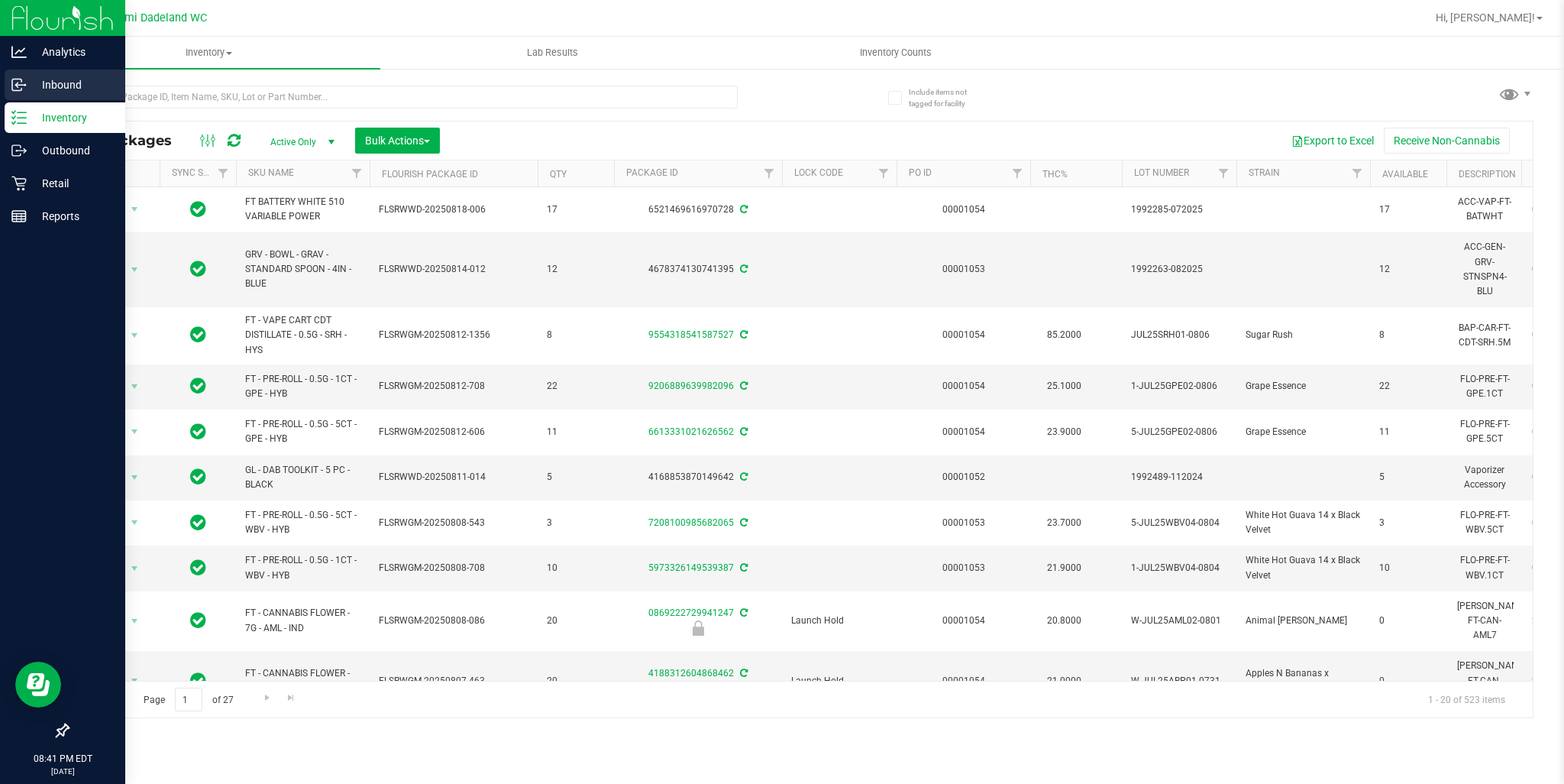
click at [33, 92] on p "Inbound" at bounding box center [72, 84] width 91 height 18
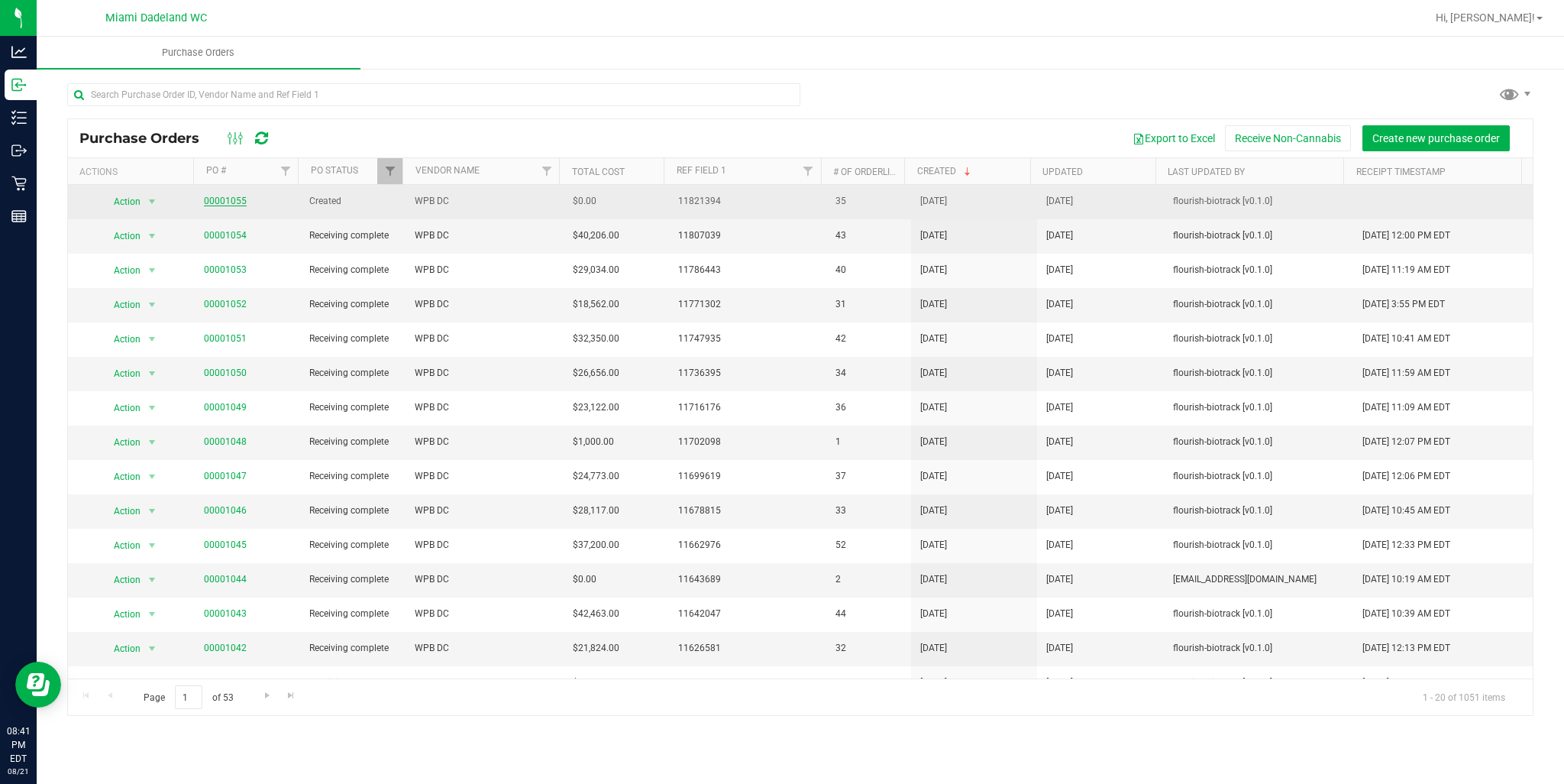
click at [234, 203] on link "00001055" at bounding box center [224, 200] width 42 height 10
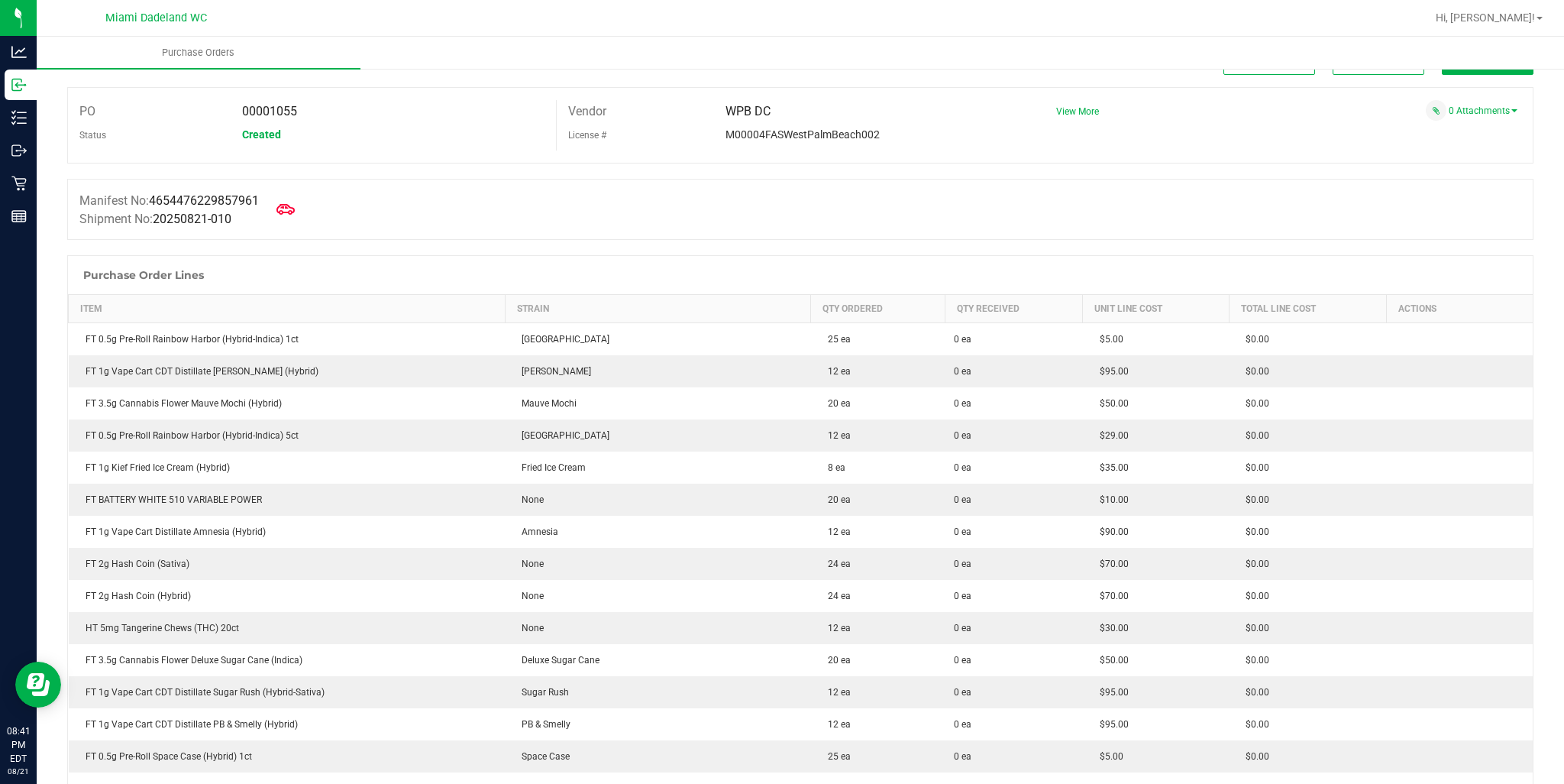
scroll to position [36, 0]
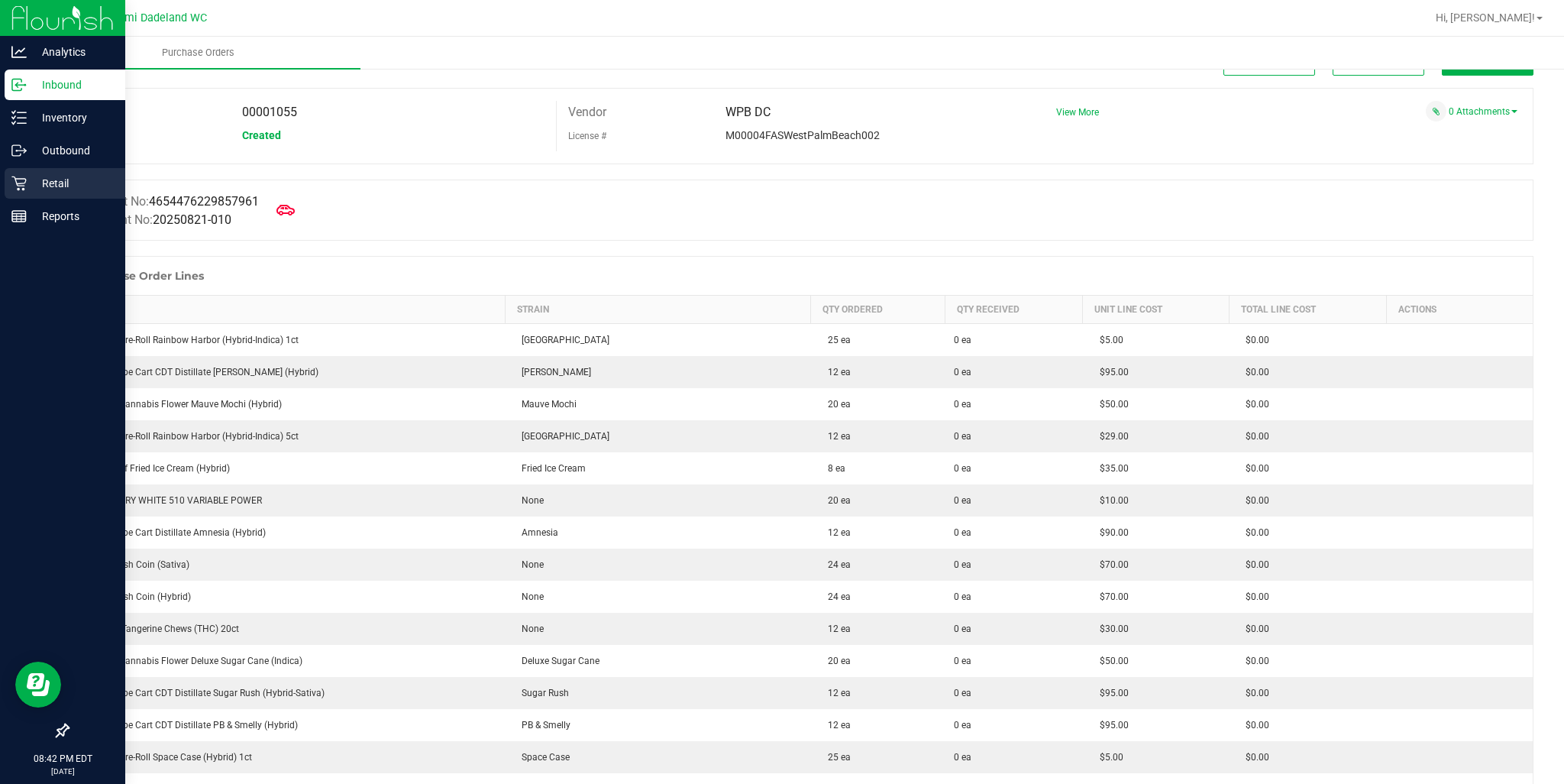
click at [27, 184] on p "Retail" at bounding box center [72, 183] width 91 height 18
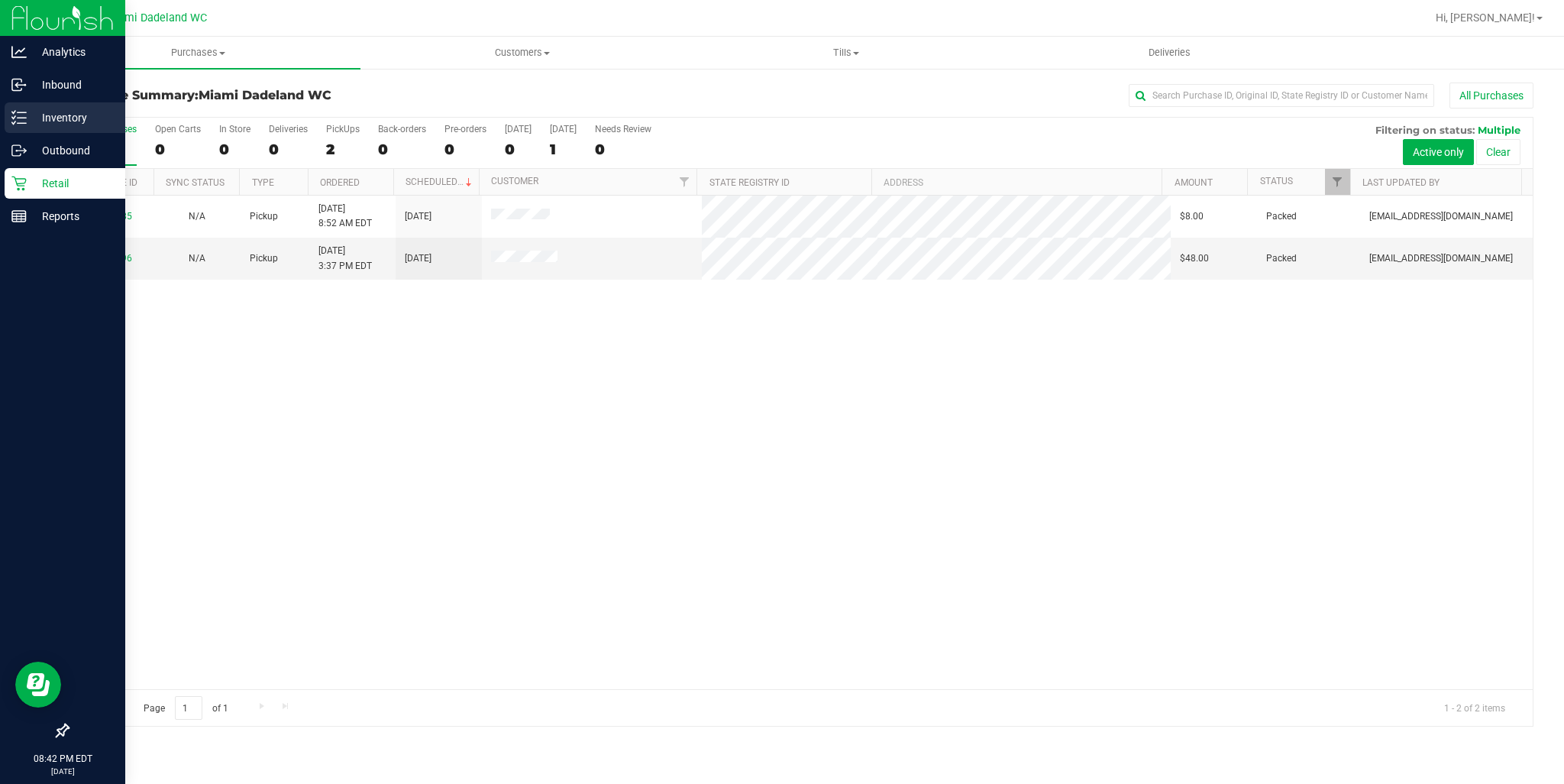
click at [48, 122] on p "Inventory" at bounding box center [72, 117] width 91 height 18
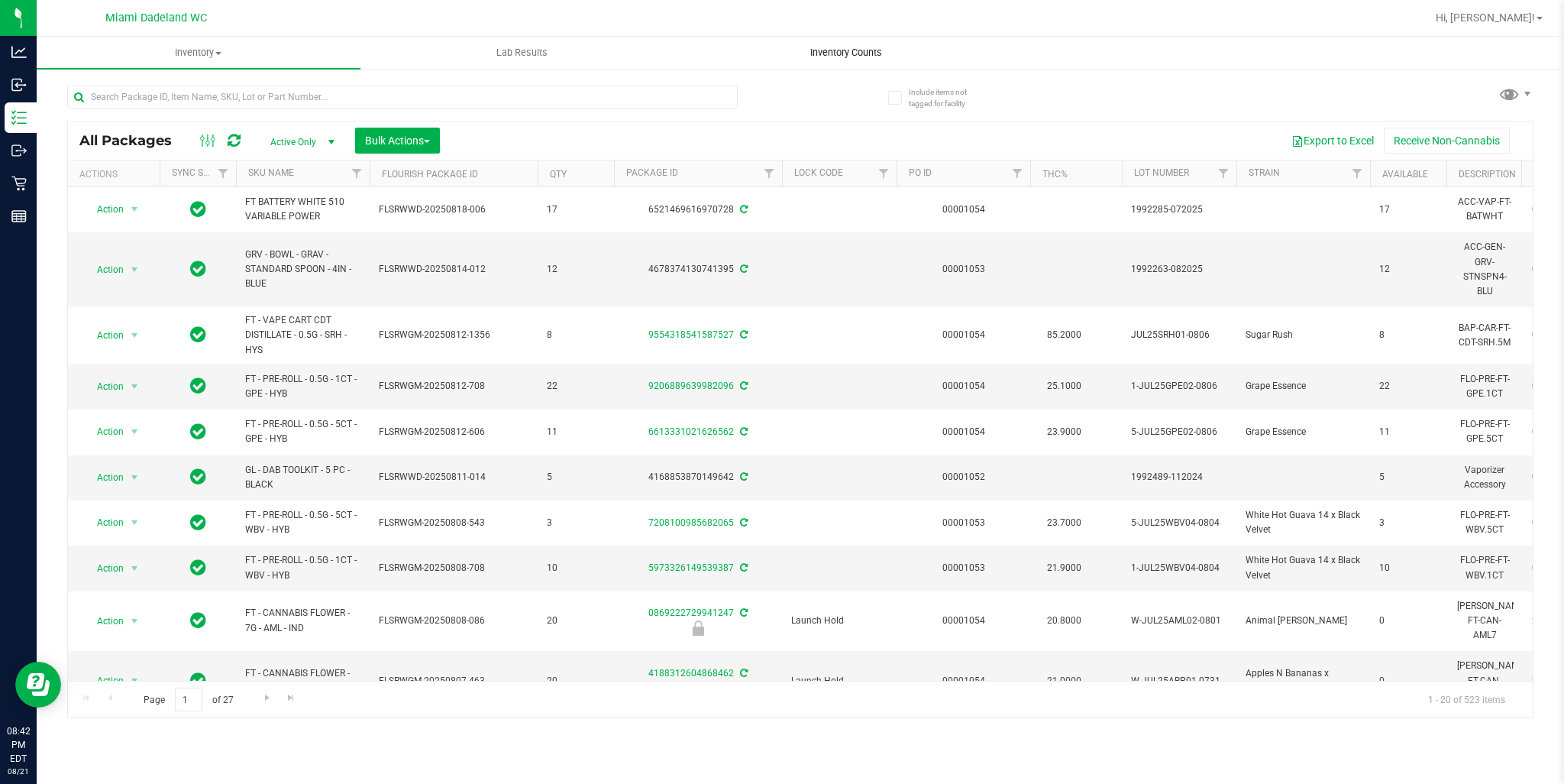
click at [867, 63] on uib-tab-heading "Inventory Counts" at bounding box center [847, 53] width 322 height 30
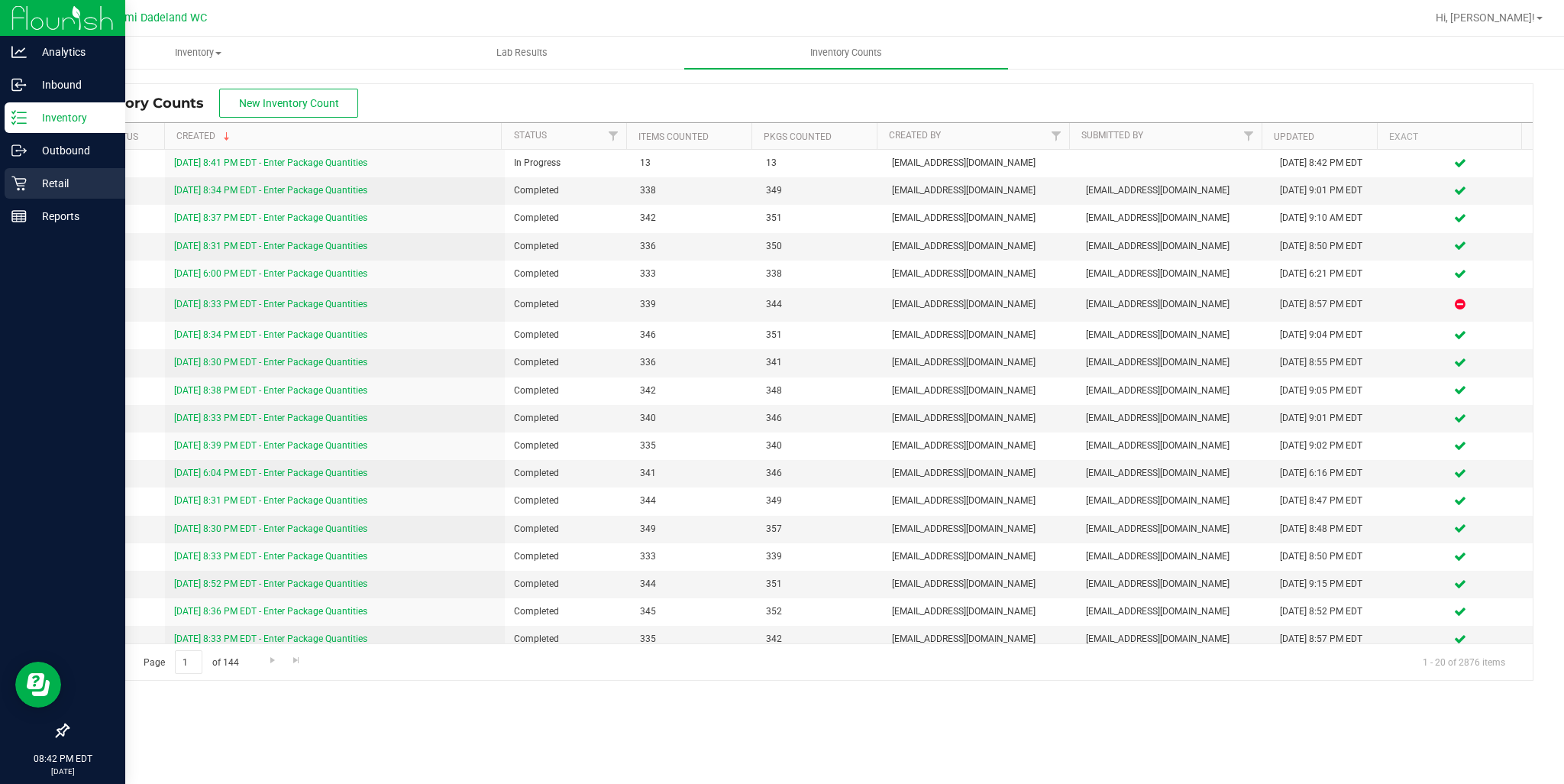
click at [22, 184] on icon at bounding box center [18, 183] width 15 height 15
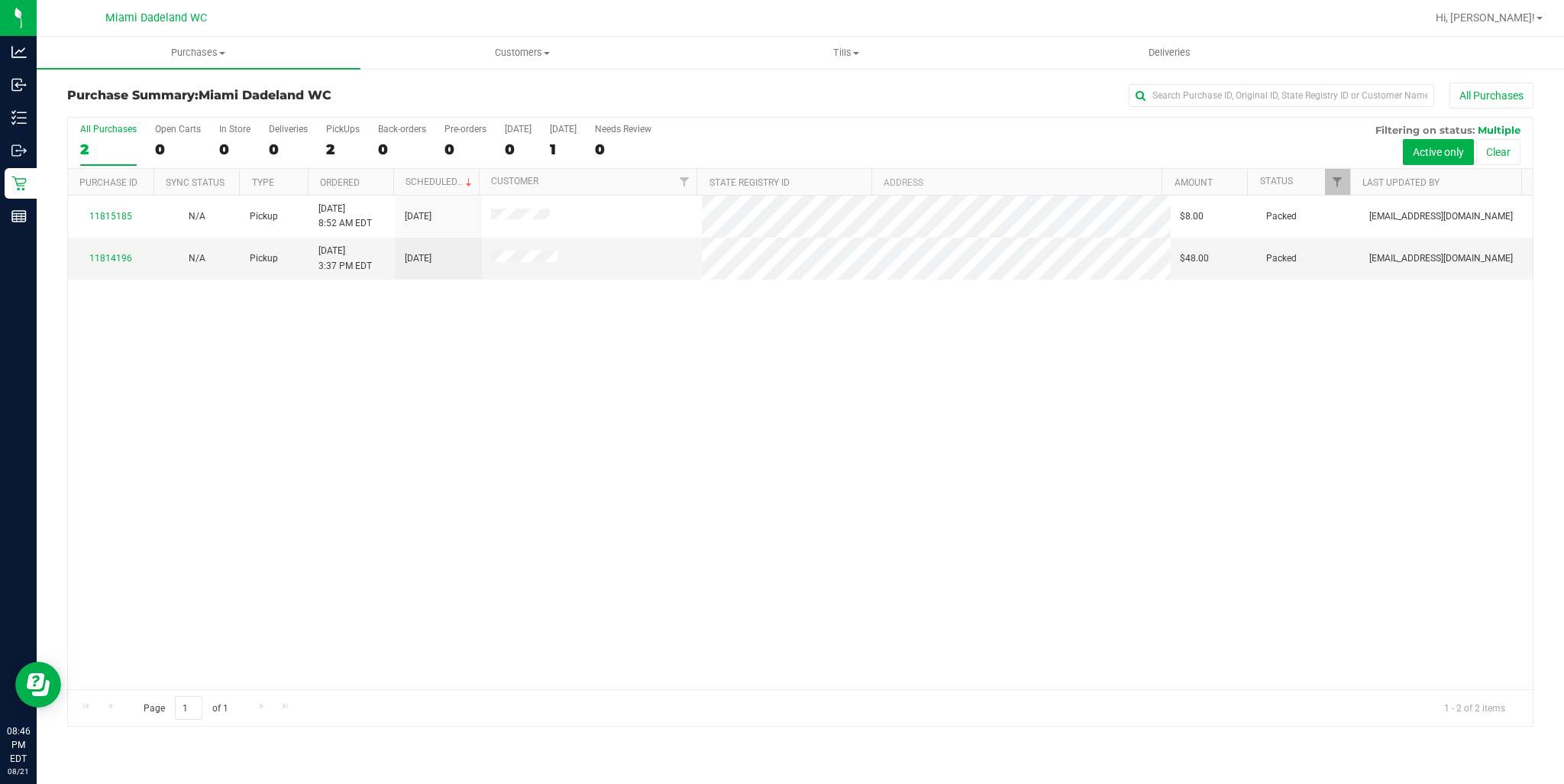
click at [681, 411] on div "11815185 N/A Pickup 8/20/2025 8:52 AM EDT 8/23/2025 $8.00 Packed abourraine@liv…" at bounding box center [801, 443] width 1465 height 494
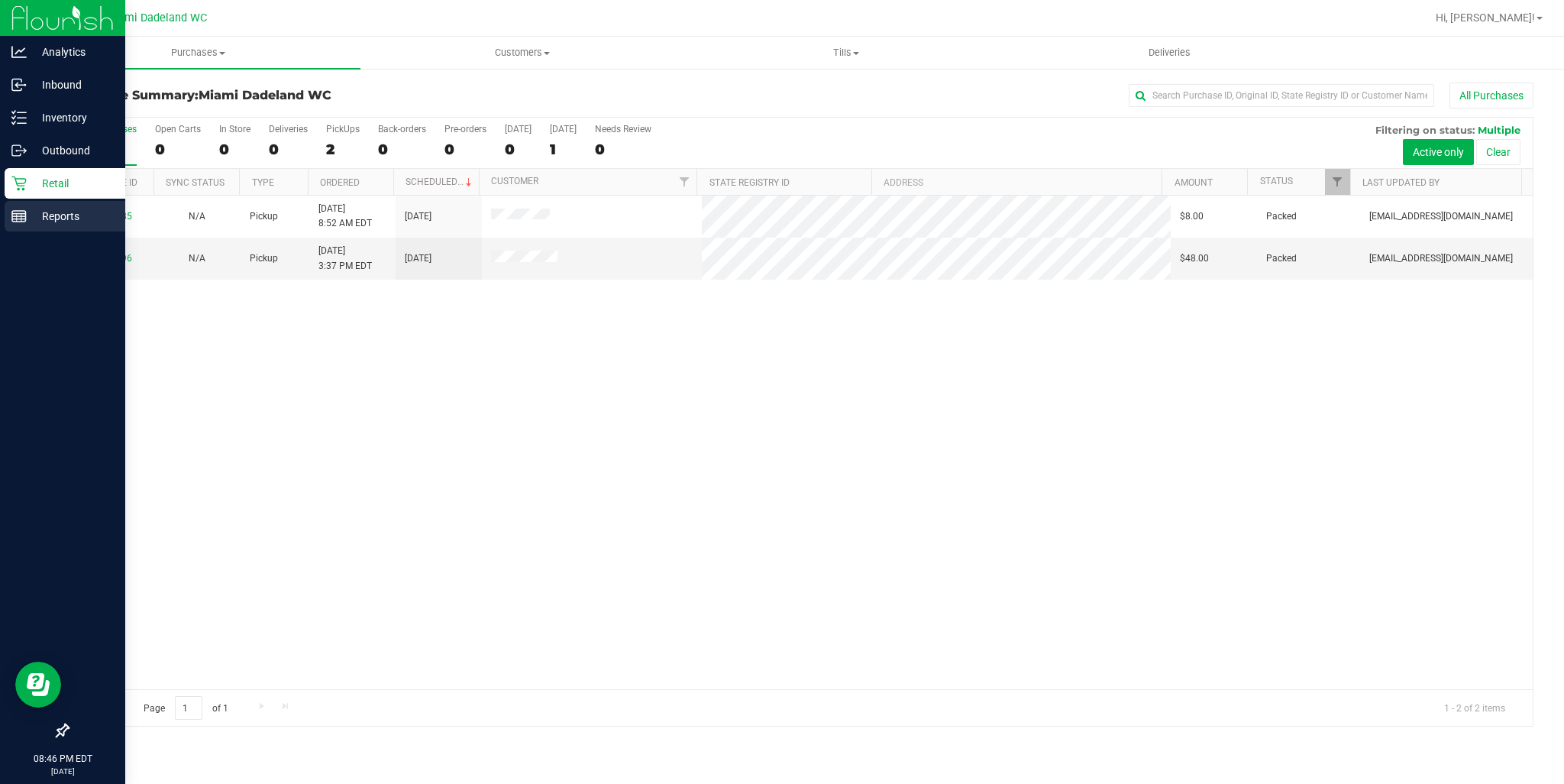
click at [34, 208] on p "Reports" at bounding box center [72, 216] width 91 height 18
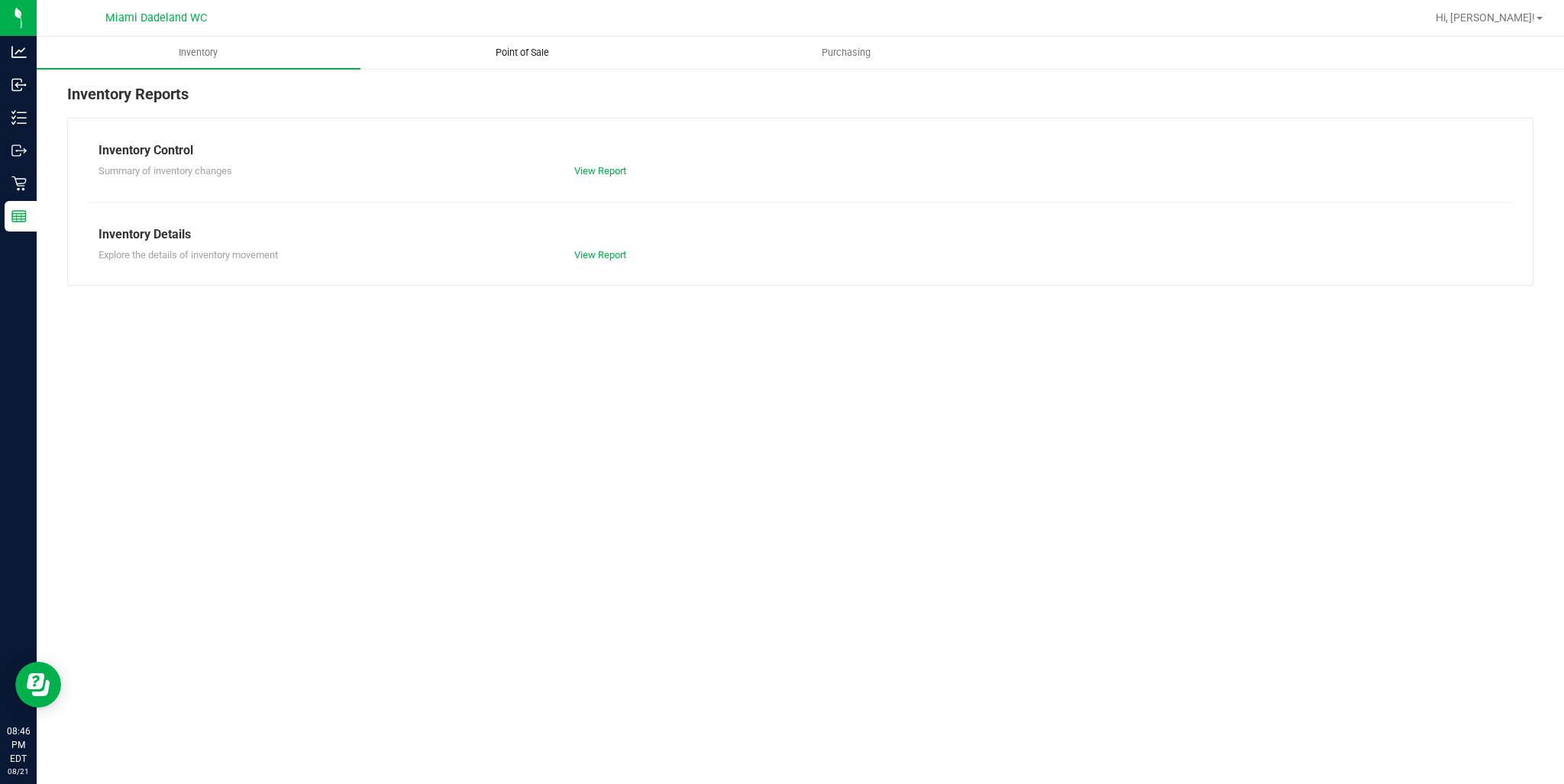
click at [508, 43] on uib-tab-heading "Point of Sale" at bounding box center [523, 53] width 322 height 30
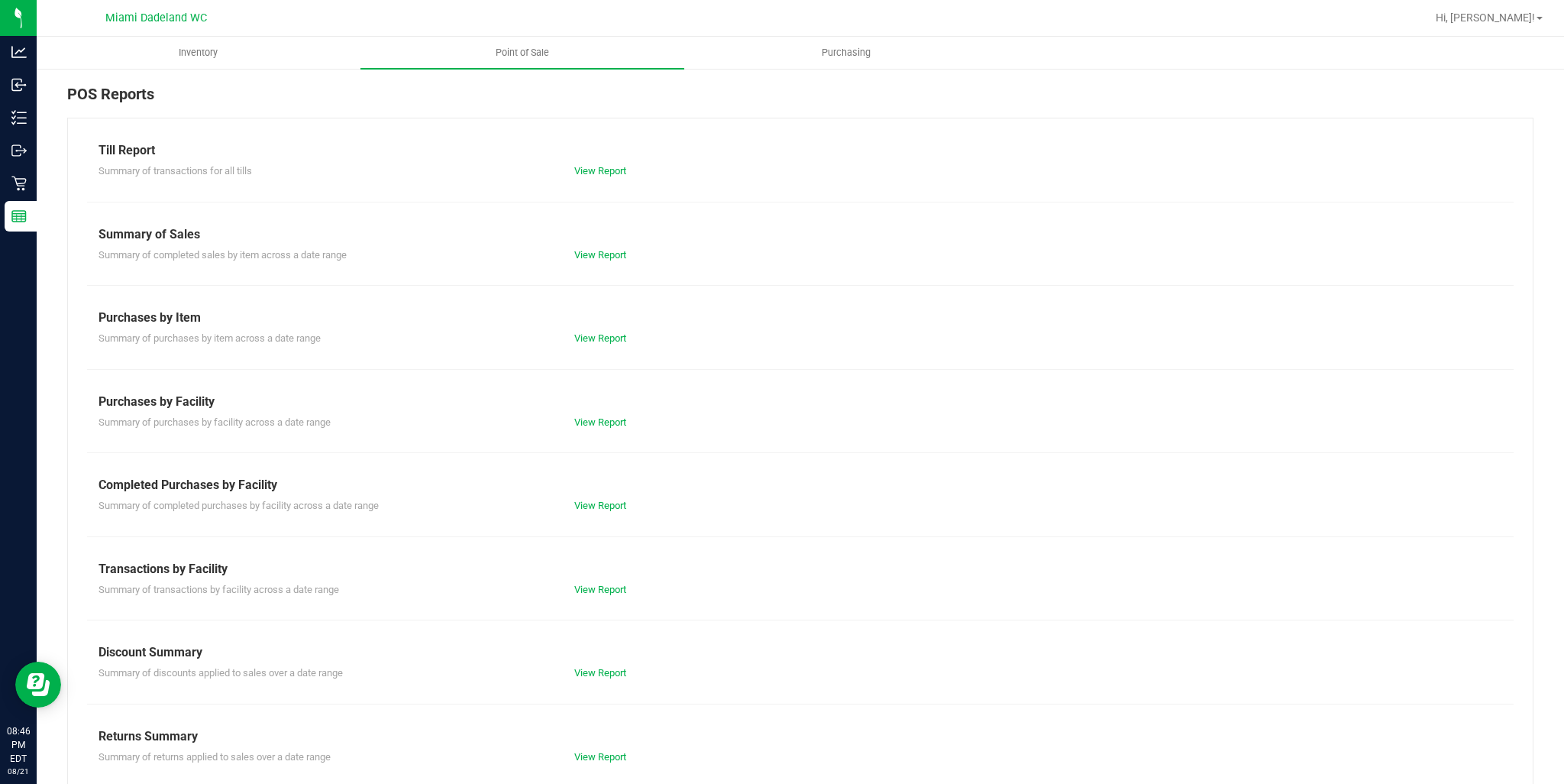
click at [591, 515] on div "Till Report Summary of transactions for all tills View Report Summary of Sales …" at bounding box center [800, 453] width 1466 height 670
click at [587, 508] on link "View Report" at bounding box center [600, 505] width 52 height 11
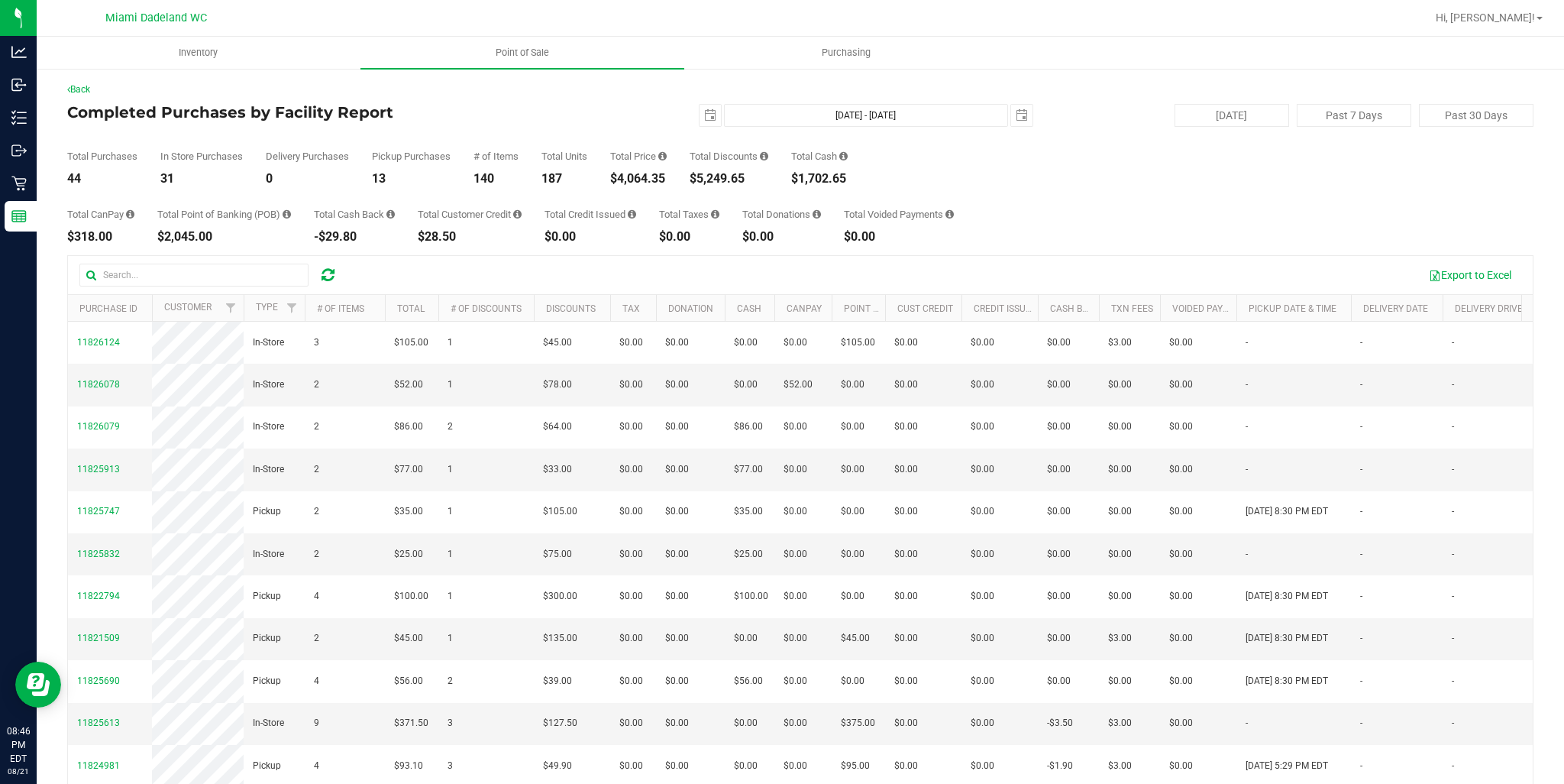
click at [1519, 221] on div "Total CanPay $318.00 Total Point of Banking (POB) $2,045.00 Total Cash Back -$2…" at bounding box center [800, 214] width 1466 height 58
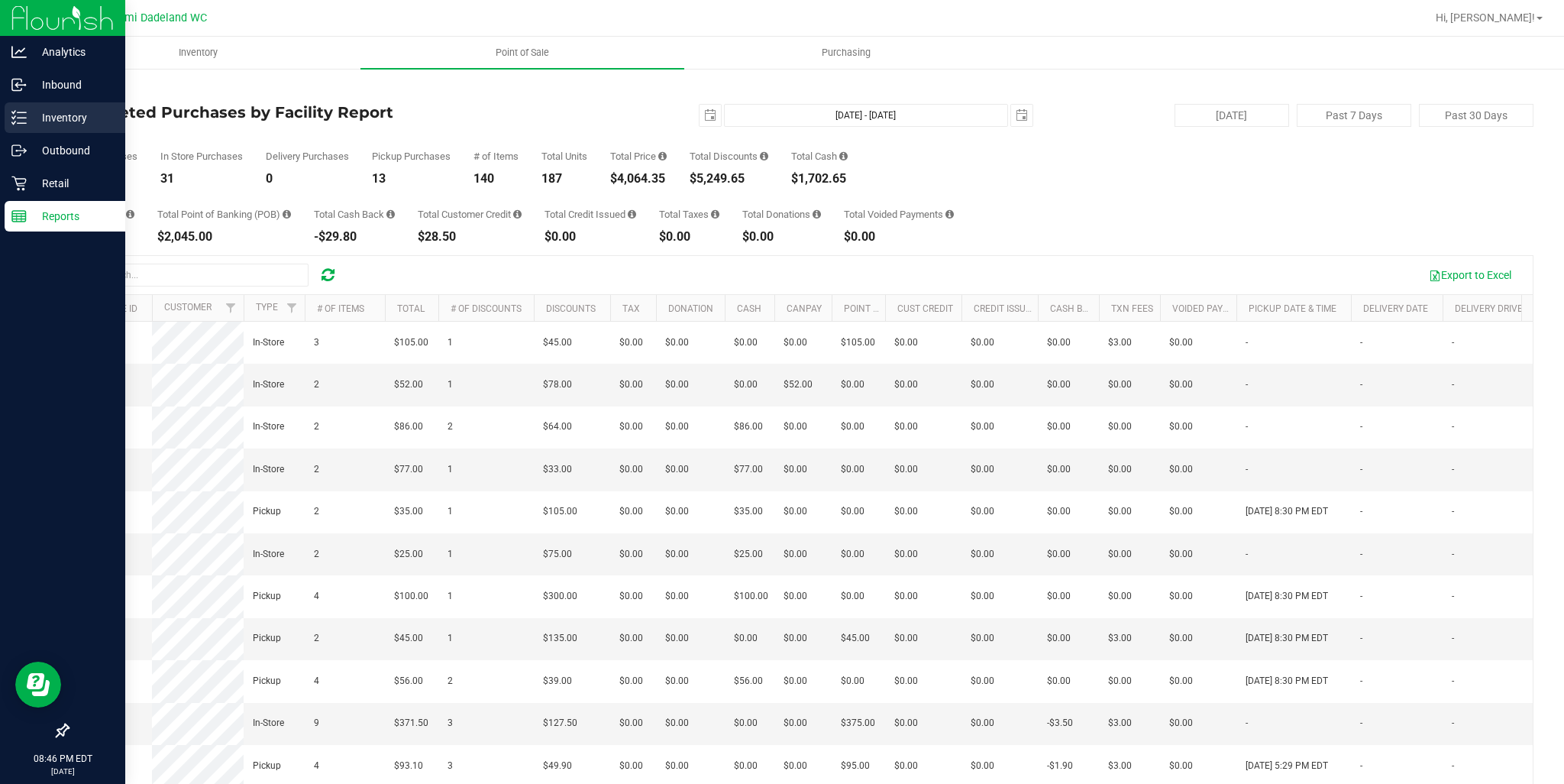
click at [22, 127] on div "Inventory" at bounding box center [65, 118] width 121 height 30
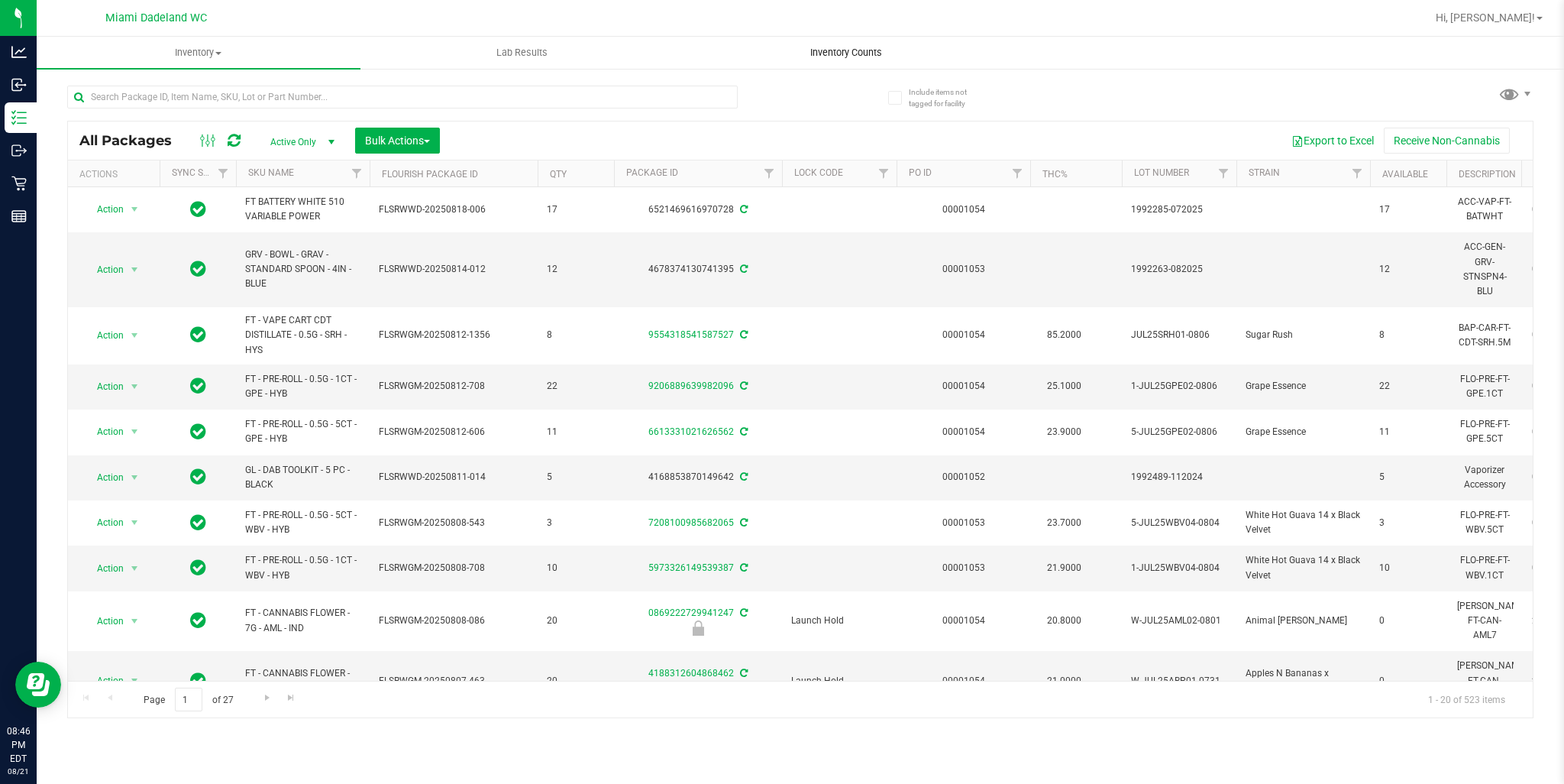
click at [860, 50] on span "Inventory Counts" at bounding box center [846, 52] width 113 height 14
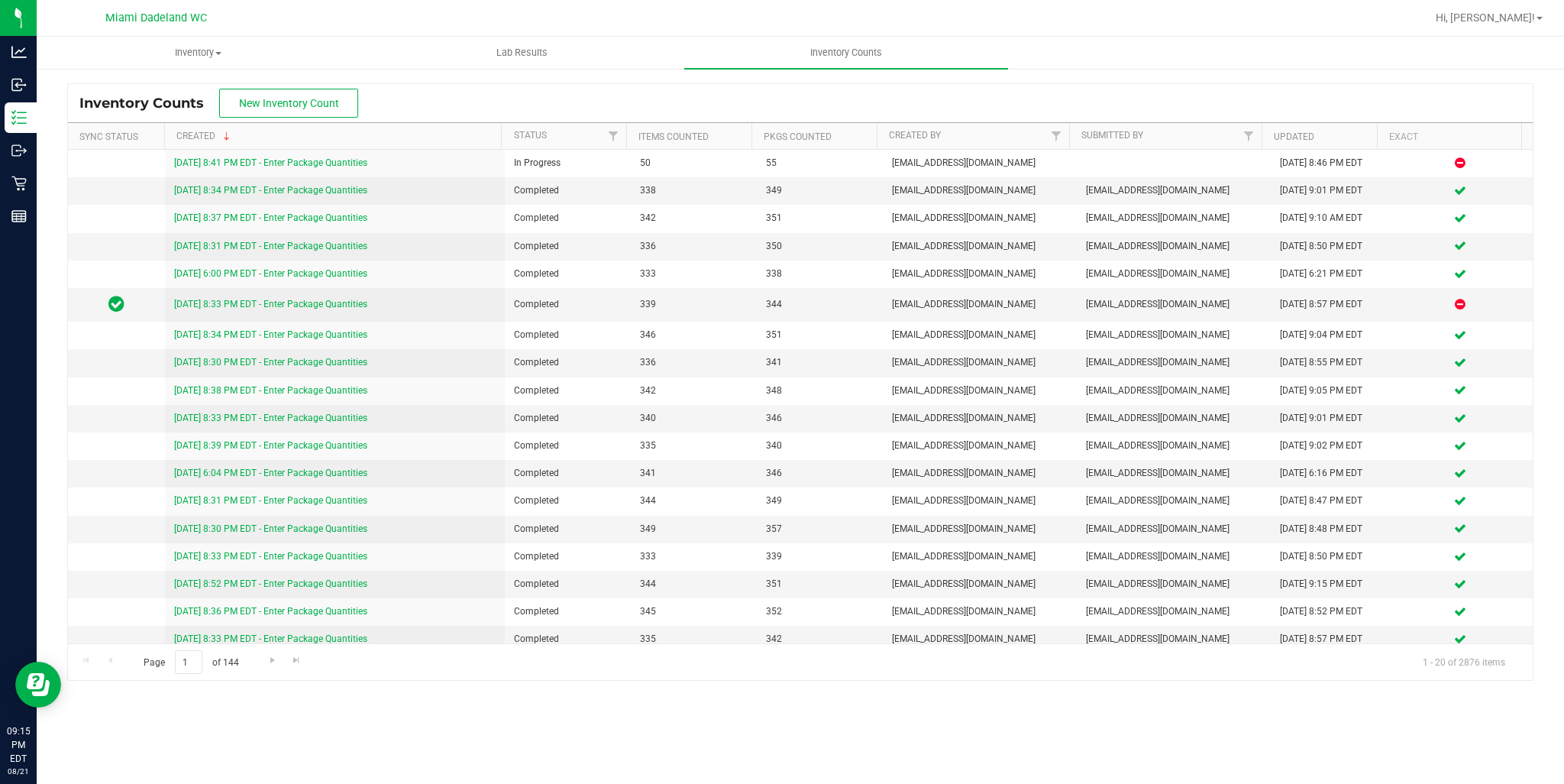
drag, startPoint x: 1017, startPoint y: 290, endPoint x: 388, endPoint y: 3, distance: 691.4
click at [388, 3] on nav "Miami Dadeland WC Hi, Frank!" at bounding box center [801, 18] width 1528 height 37
